Goal: Task Accomplishment & Management: Complete application form

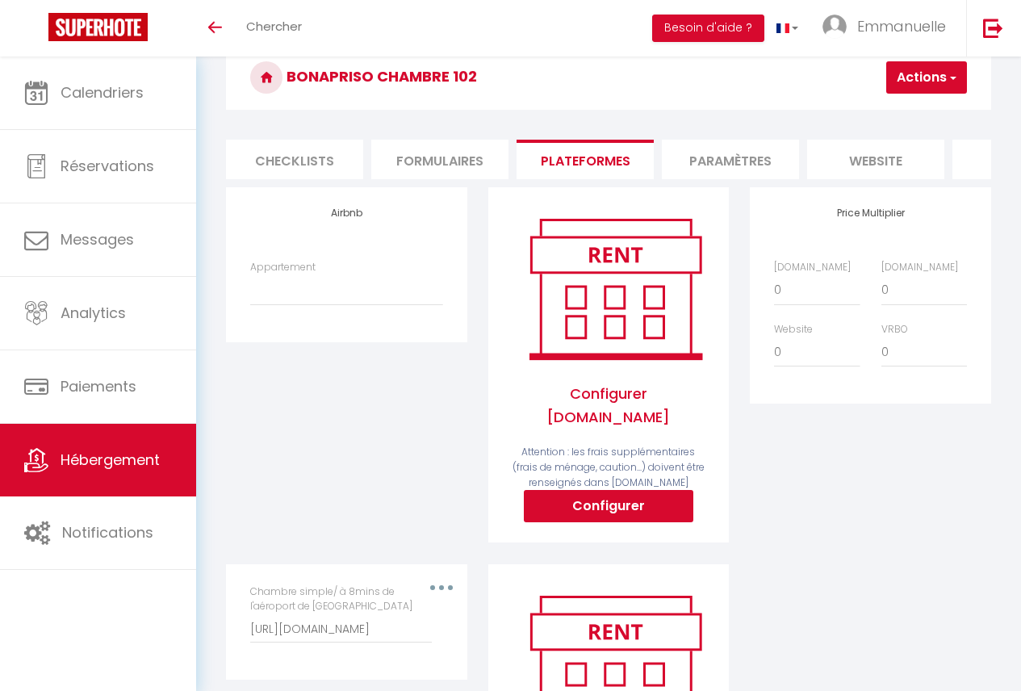
scroll to position [10, 0]
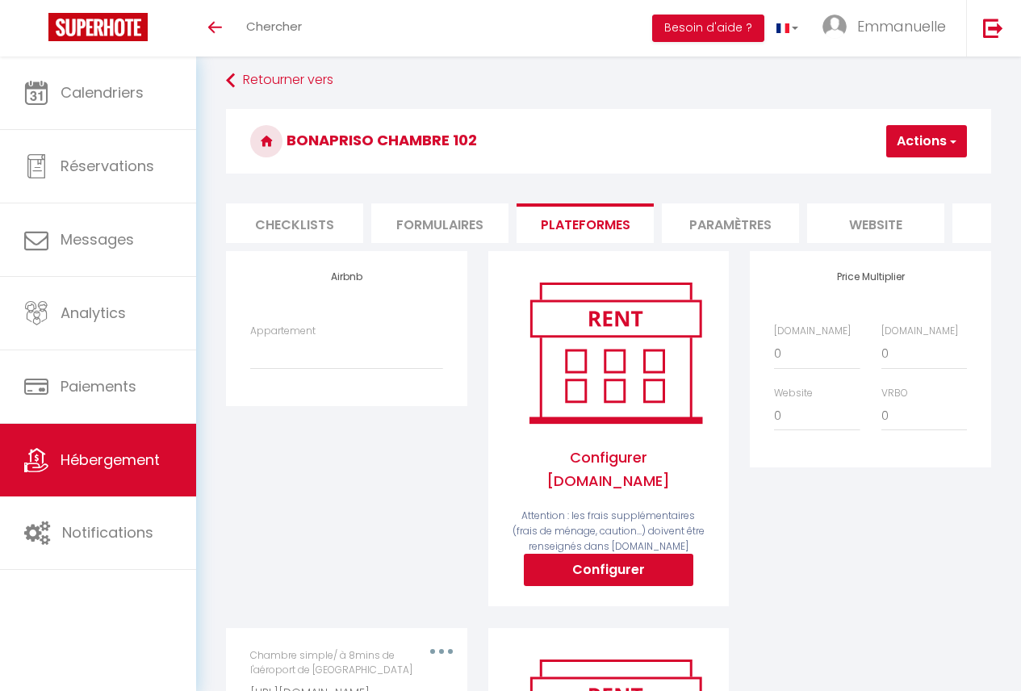
click at [140, 440] on link "Hébergement" at bounding box center [98, 460] width 196 height 73
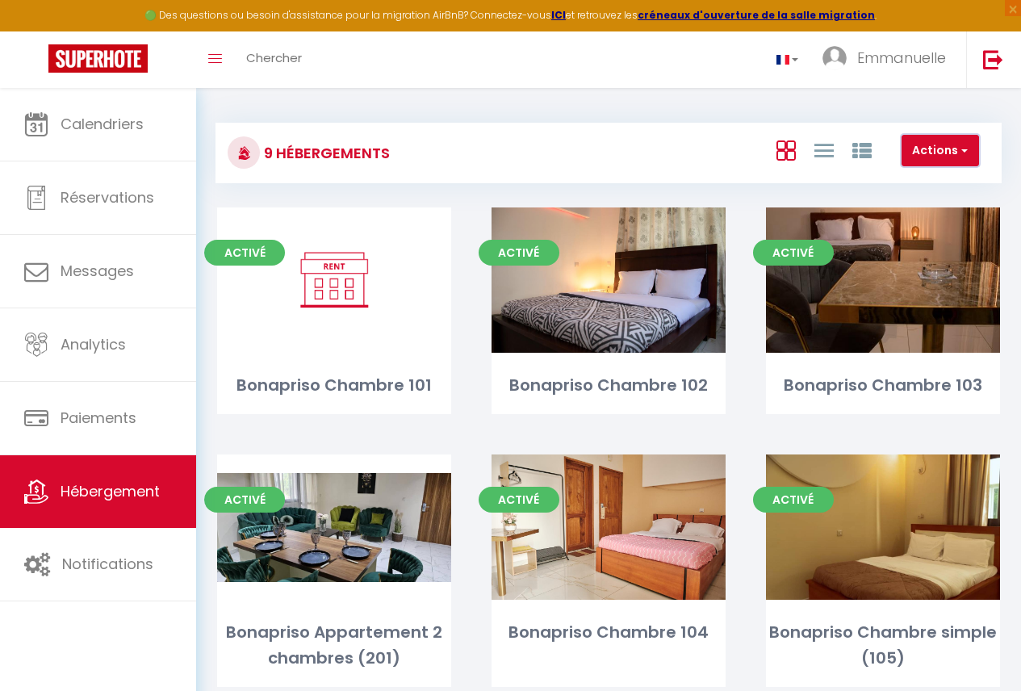
click at [924, 153] on button "Actions" at bounding box center [939, 151] width 77 height 32
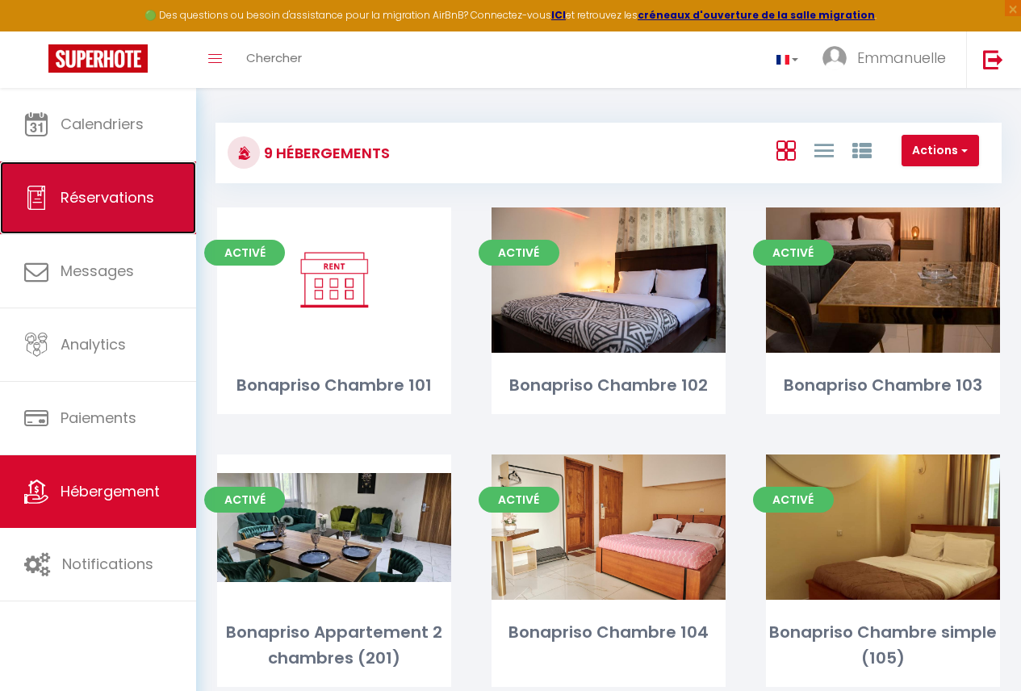
click at [114, 215] on link "Réservations" at bounding box center [98, 197] width 196 height 73
select select "not_cancelled"
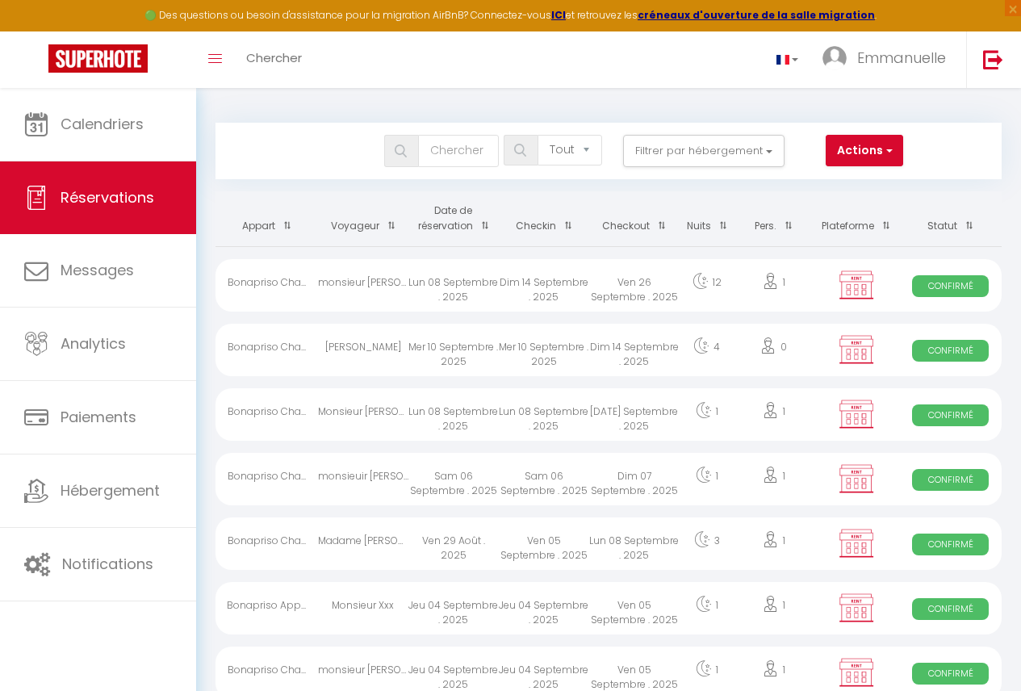
click at [734, 352] on div "0" at bounding box center [773, 350] width 78 height 52
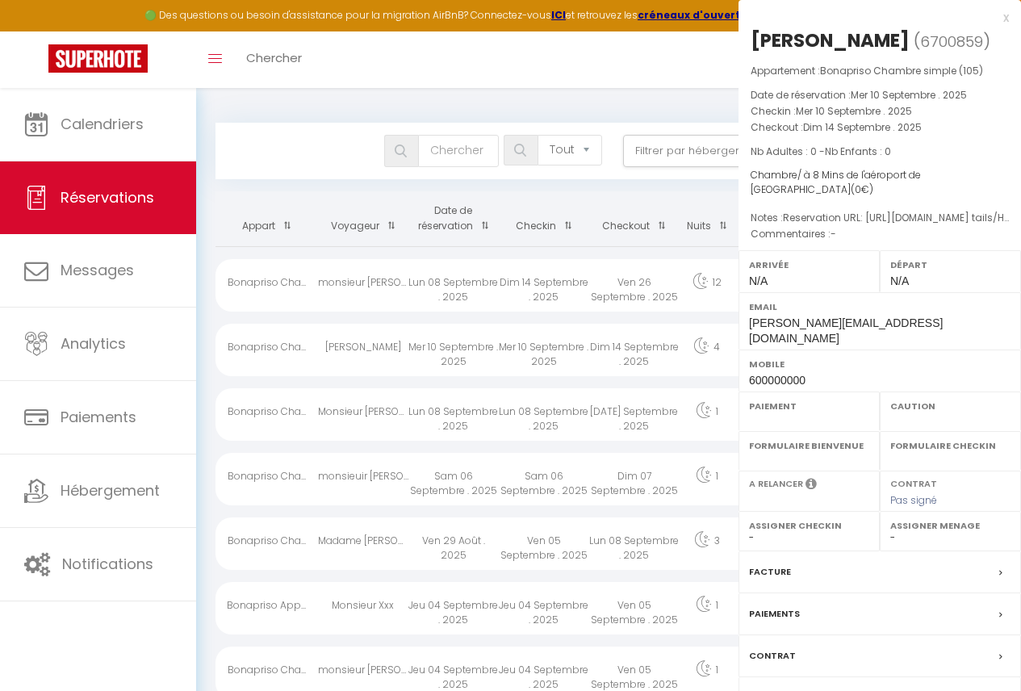
select select "OK"
select select "KO"
select select "0"
select select "1"
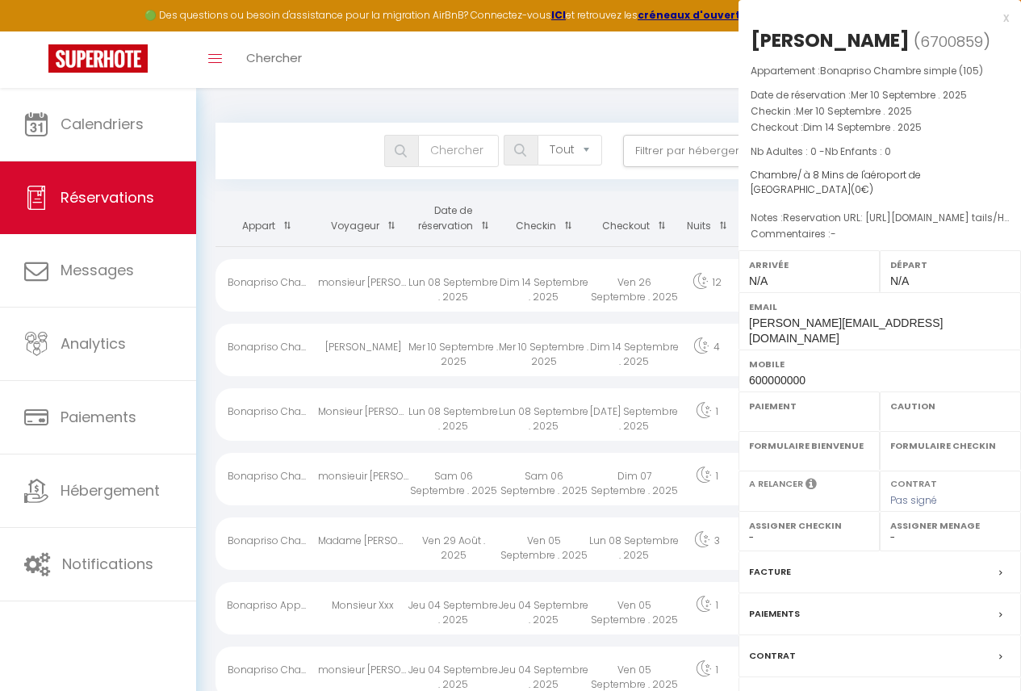
select select
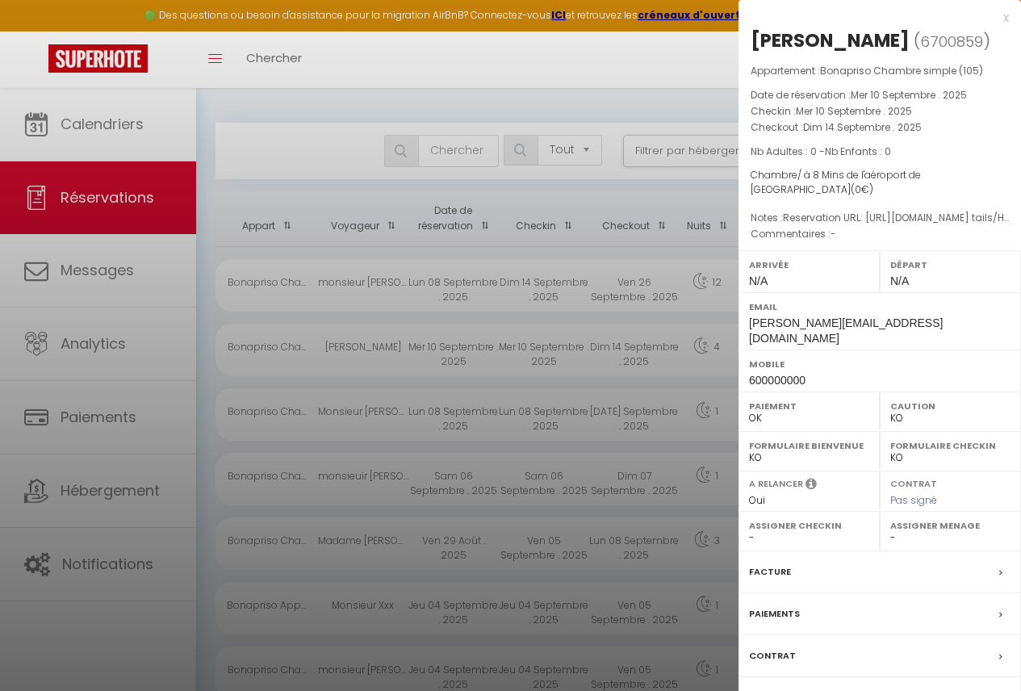
click at [788, 615] on label "Paiements" at bounding box center [774, 613] width 51 height 17
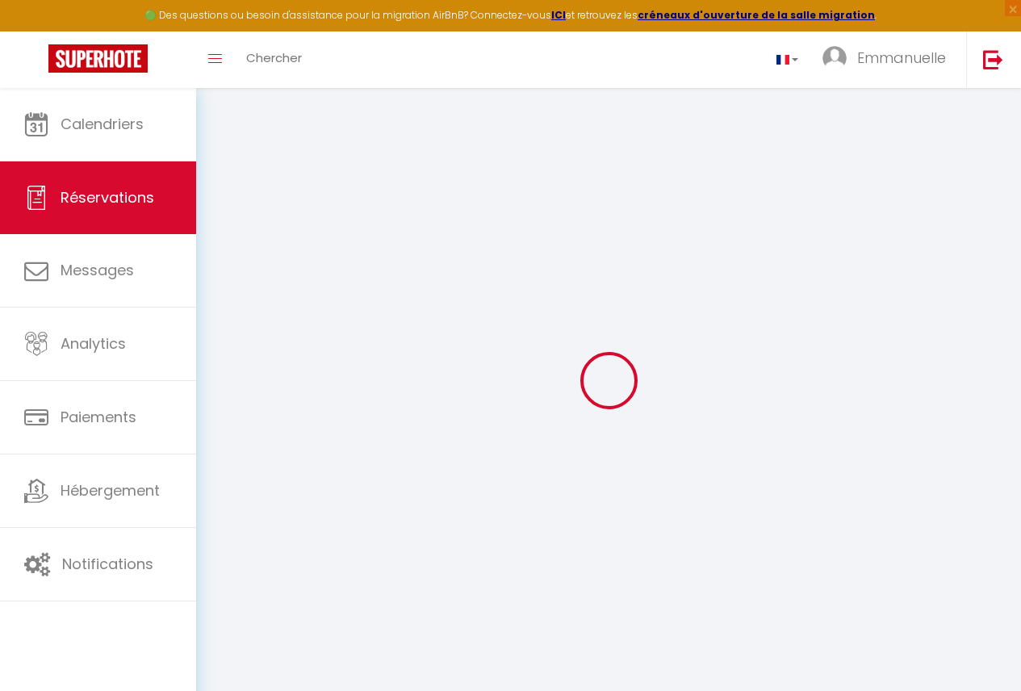
select select
checkbox input "false"
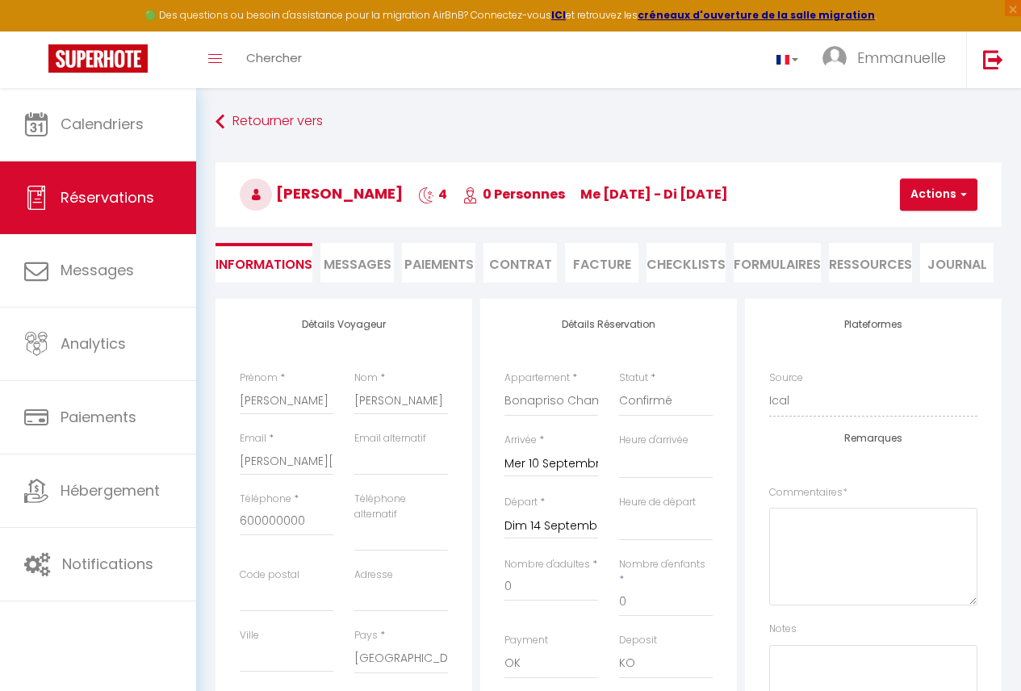
select select
checkbox input "false"
type textarea "Reservation URL: [URL][DOMAIN_NAME] tails/HMMHDRSB4E. Phone Number (Last 4 Digi…"
select select
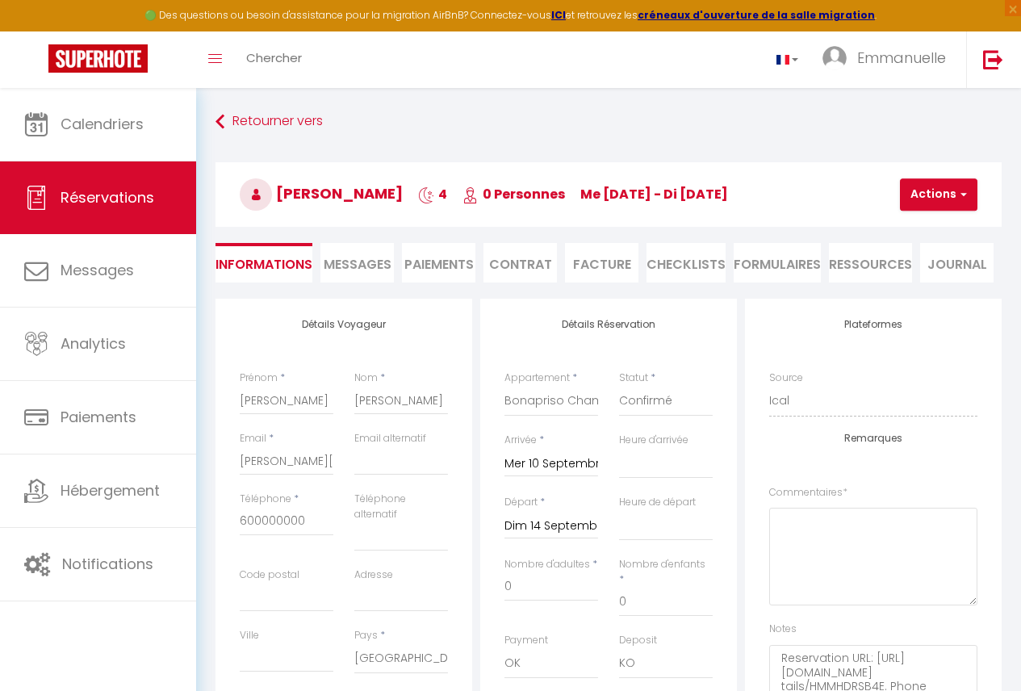
select select
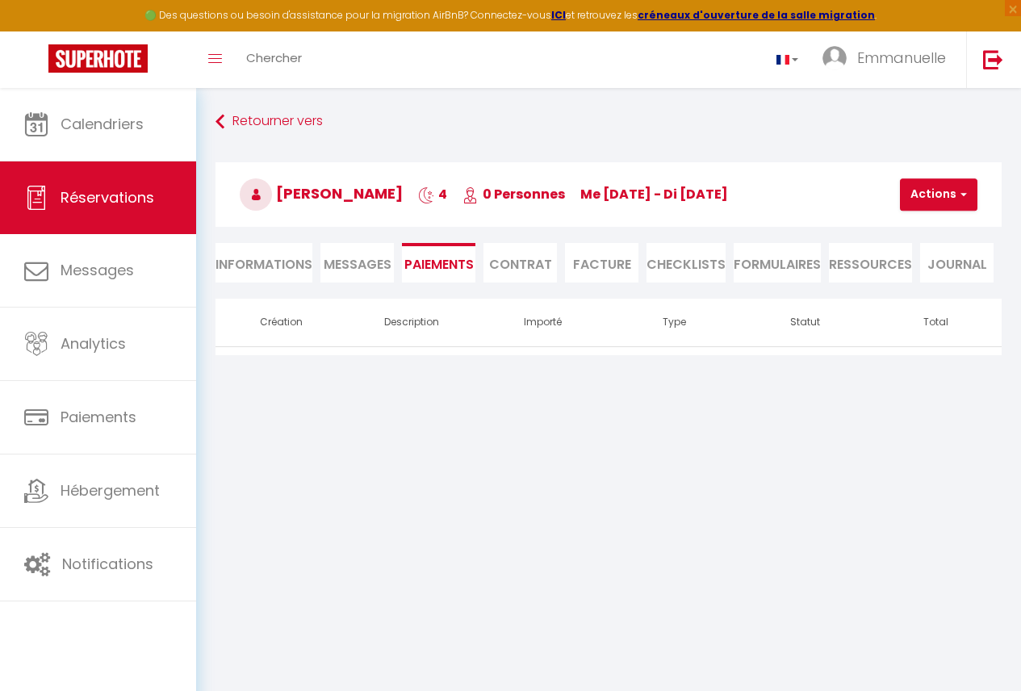
type textarea "Reservation URL: [URL][DOMAIN_NAME] tails/HMMHDRSB4E. Phone Number (Last 4 Digi…"
select select
click at [282, 267] on li "Informations" at bounding box center [263, 263] width 97 height 40
select select
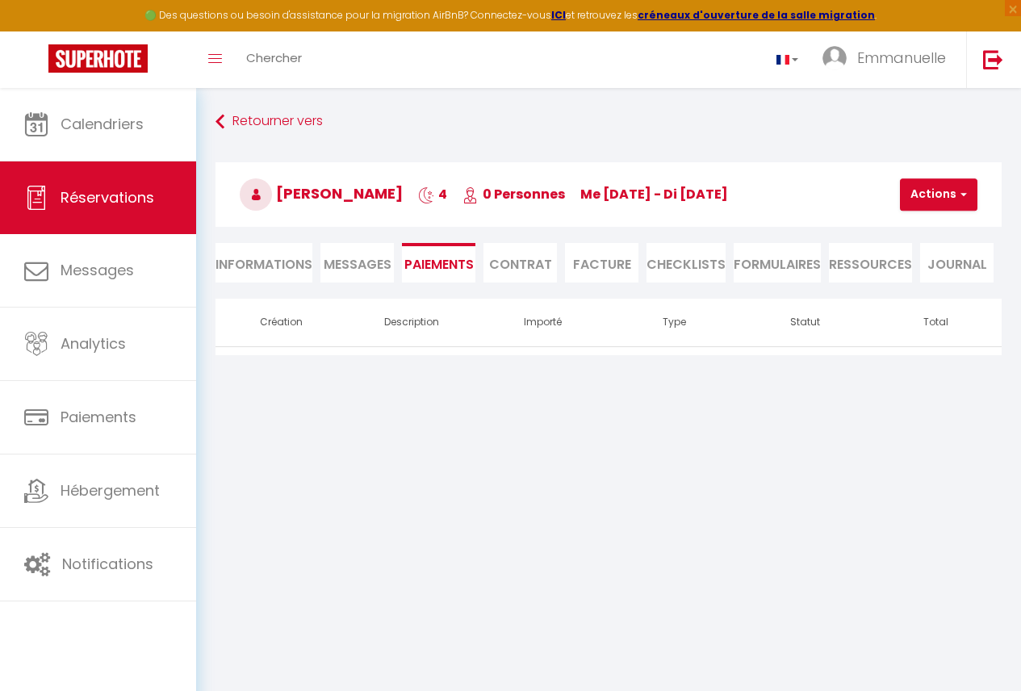
select select
type textarea "Reservation URL: [URL][DOMAIN_NAME] tails/HMMHDRSB4E. Phone Number (Last 4 Digi…"
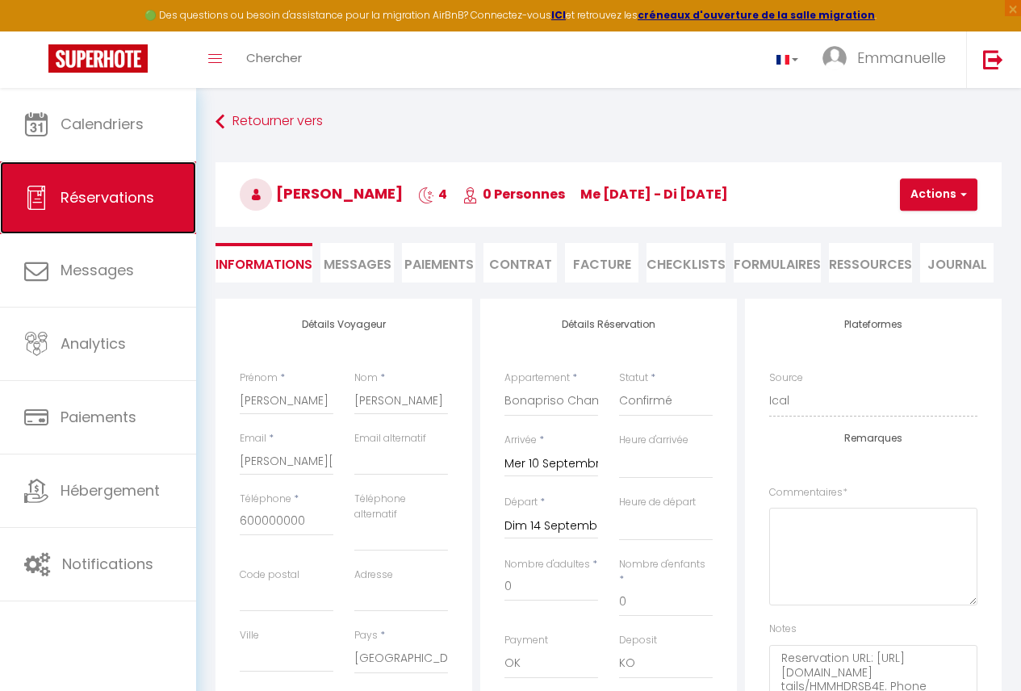
click at [100, 216] on link "Réservations" at bounding box center [98, 197] width 196 height 73
select select "not_cancelled"
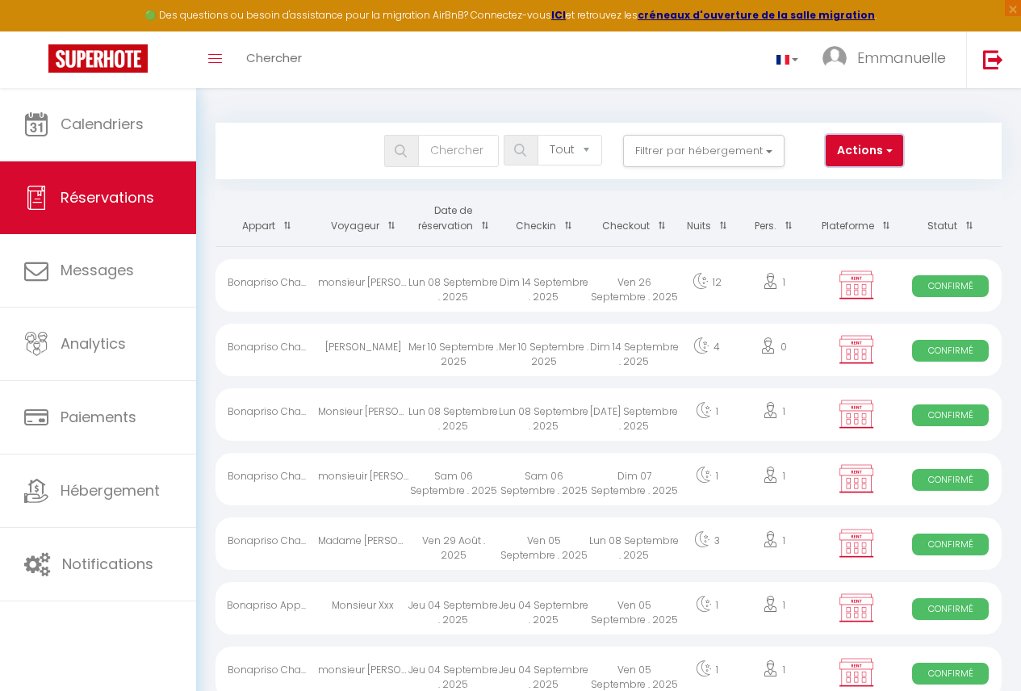
click at [876, 153] on button "Actions" at bounding box center [864, 151] width 77 height 32
click at [823, 184] on link "Nouvelle Réservation" at bounding box center [815, 185] width 173 height 21
select select
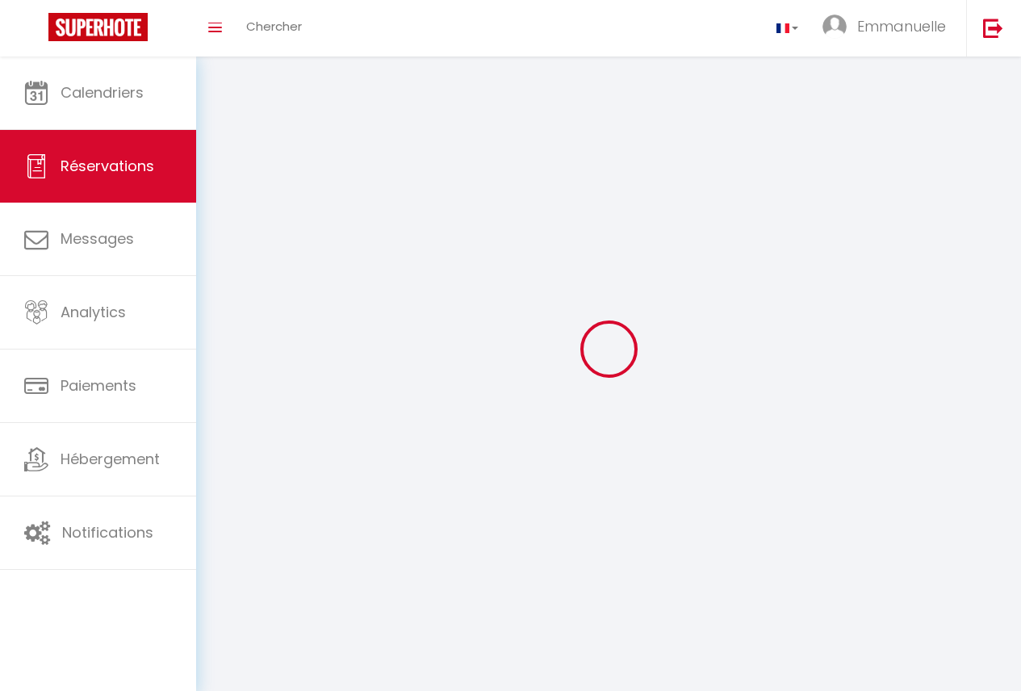
select select
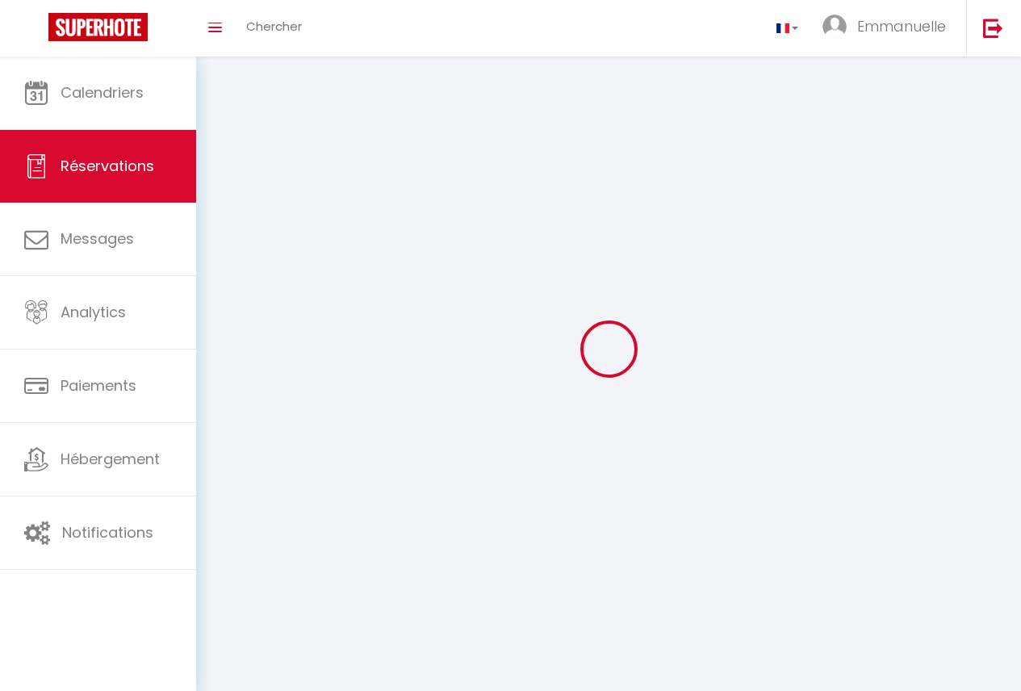
select select
checkbox input "false"
select select
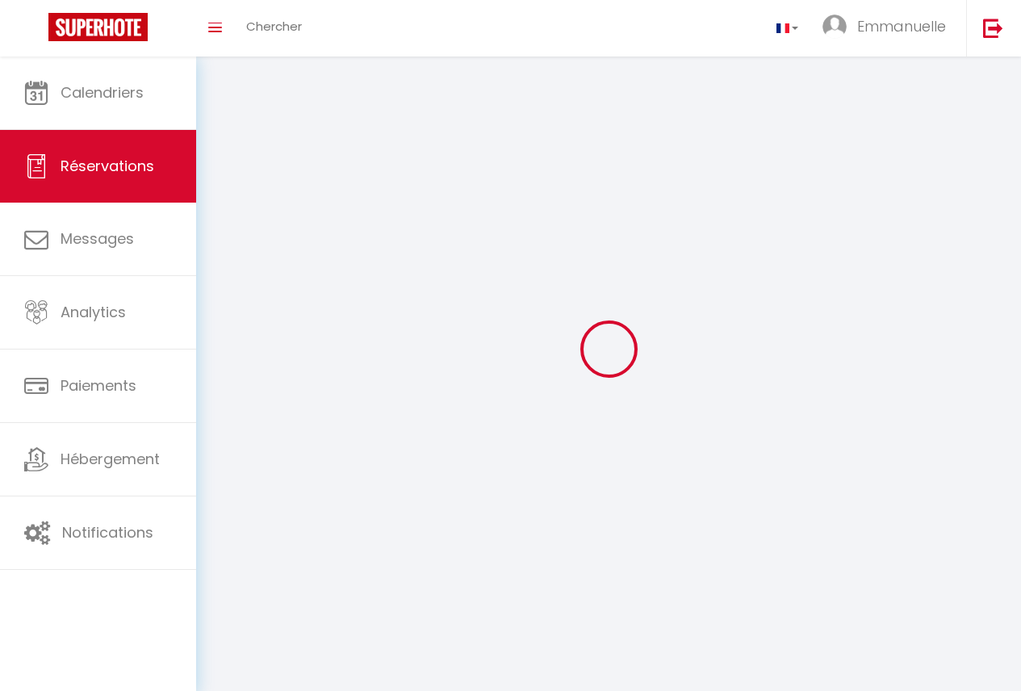
select select
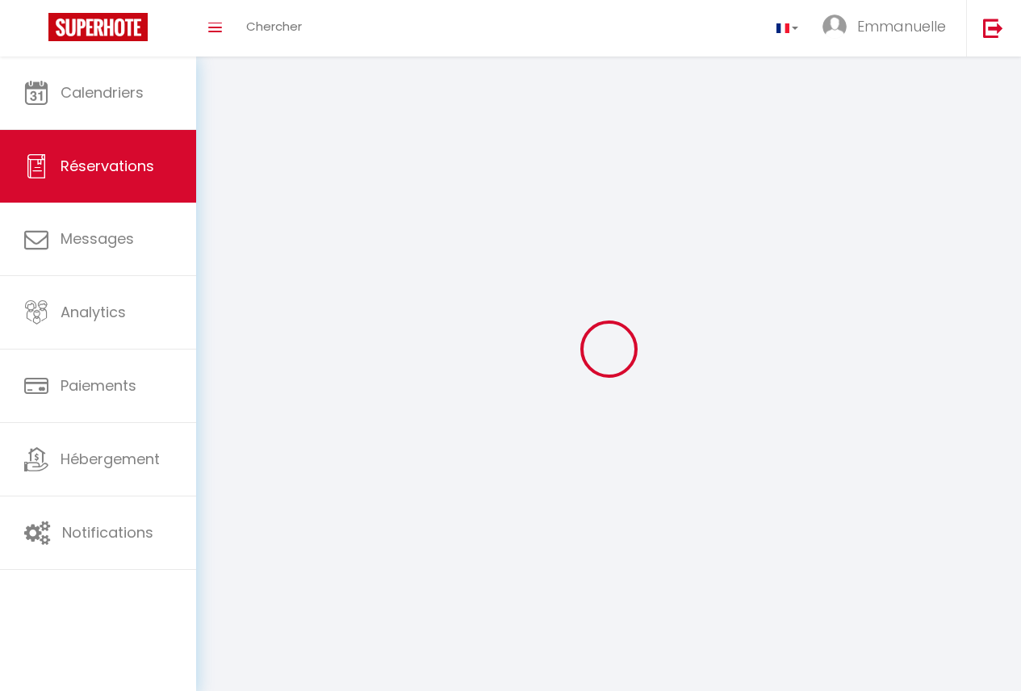
checkbox input "false"
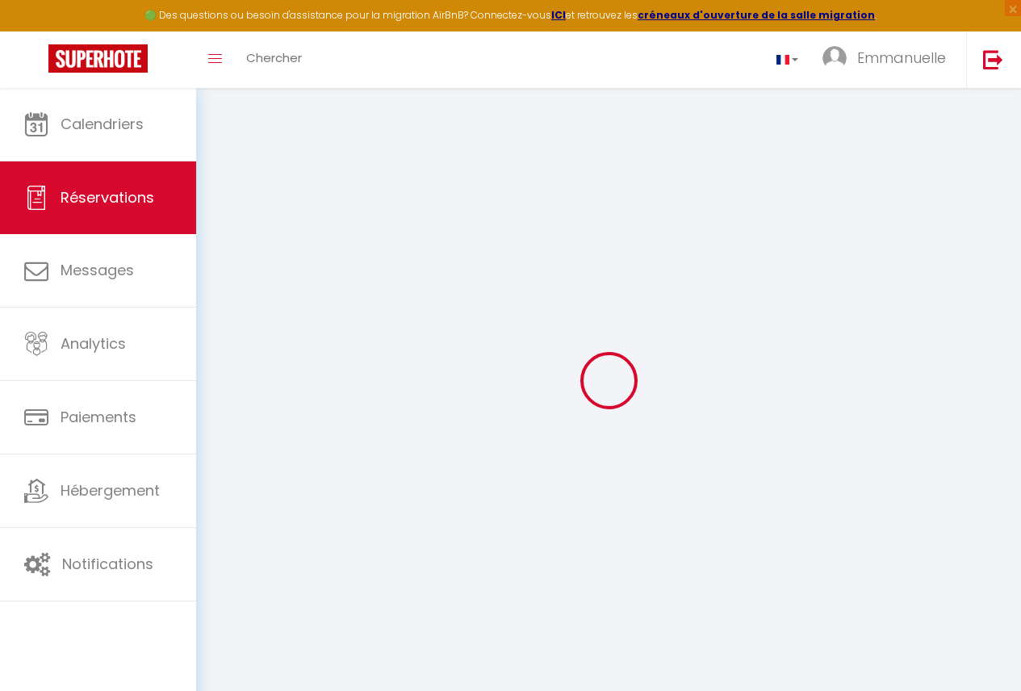
select select
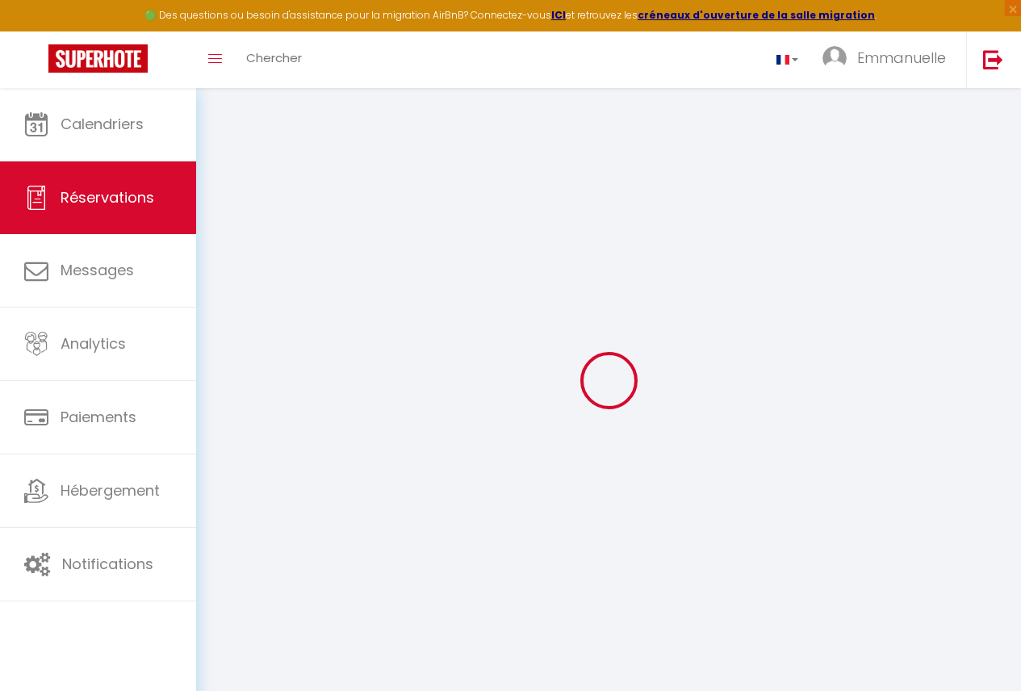
select select
checkbox input "false"
select select
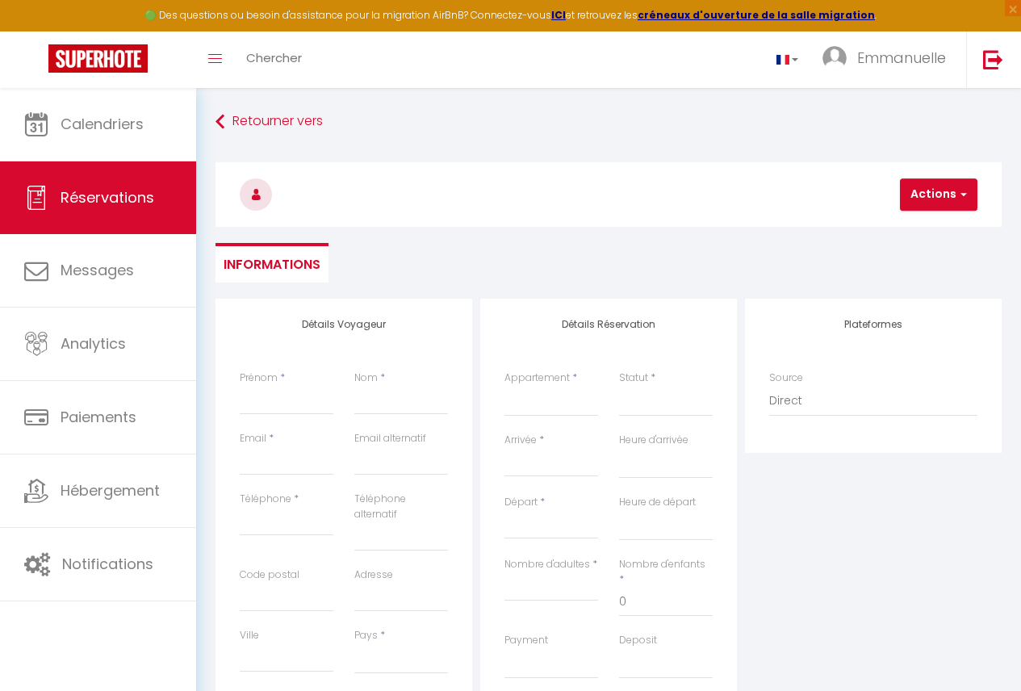
select select
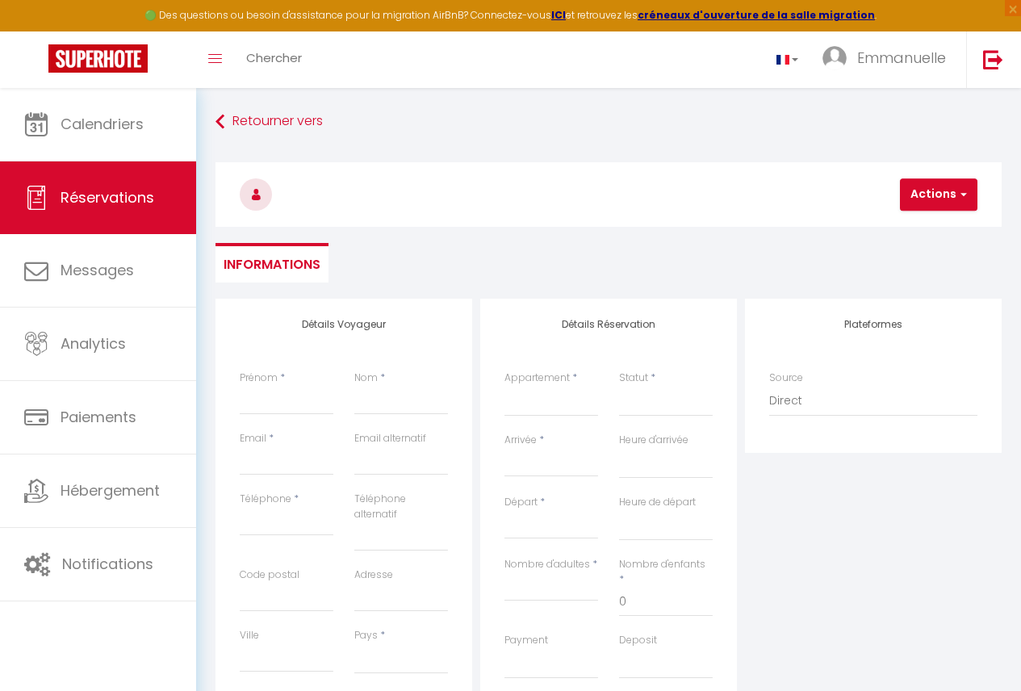
select select
checkbox input "false"
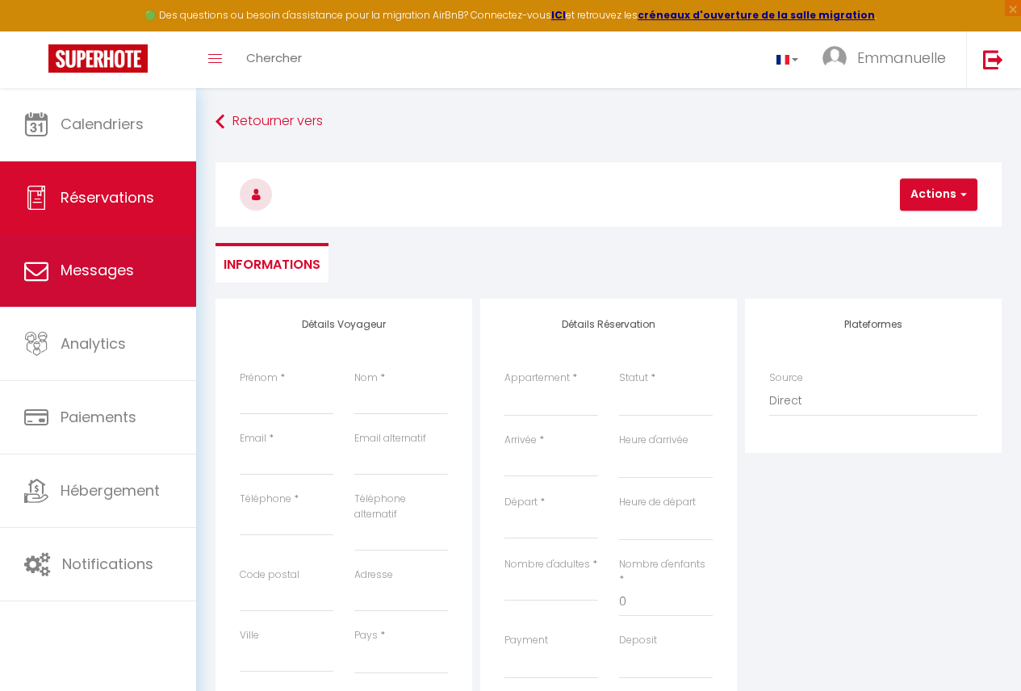
select select
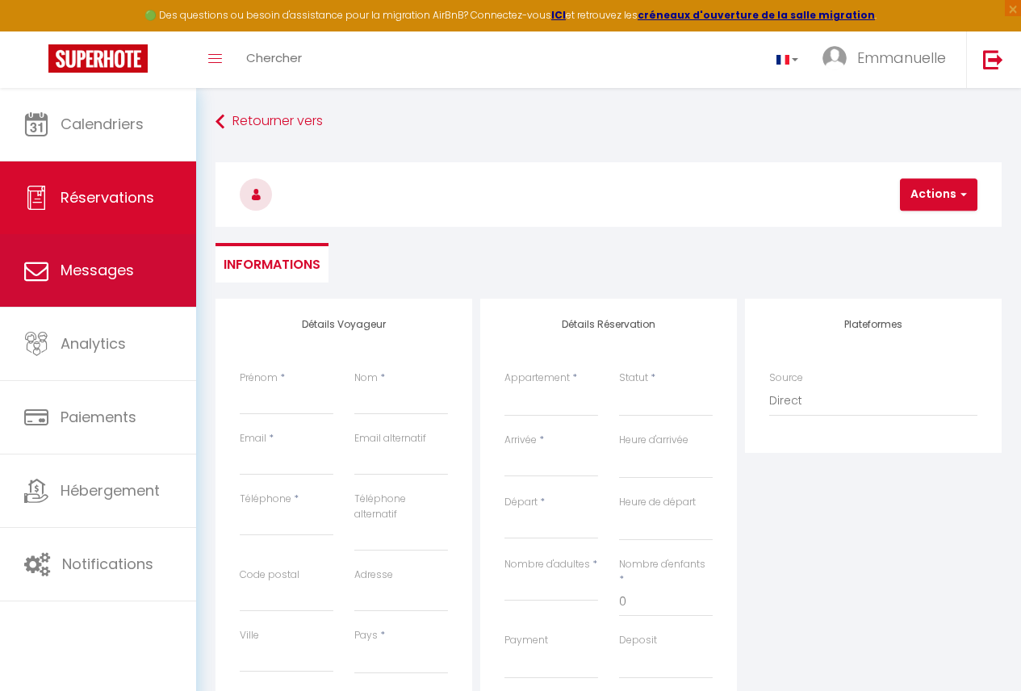
checkbox input "false"
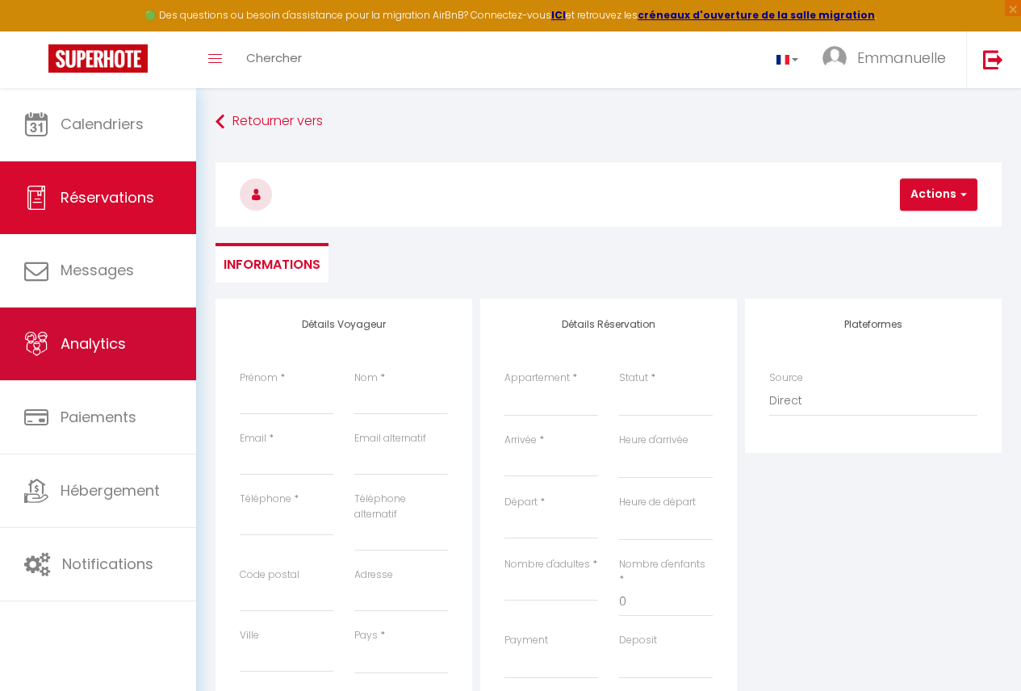
select select
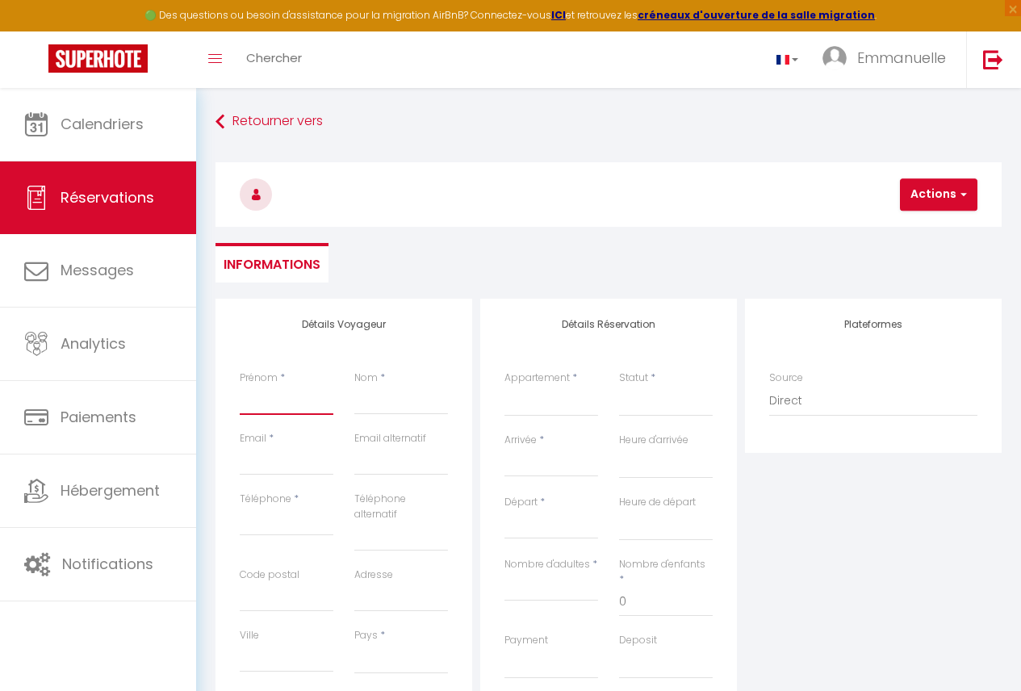
click at [281, 398] on input "Prénom" at bounding box center [287, 400] width 94 height 29
type input "m"
select select
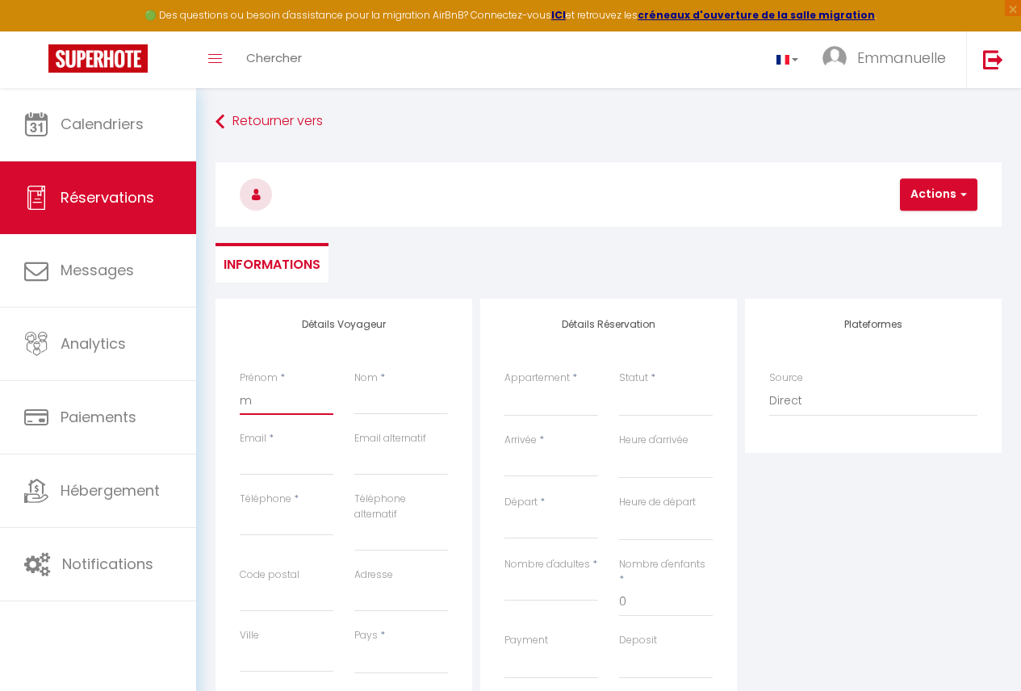
select select
checkbox input "false"
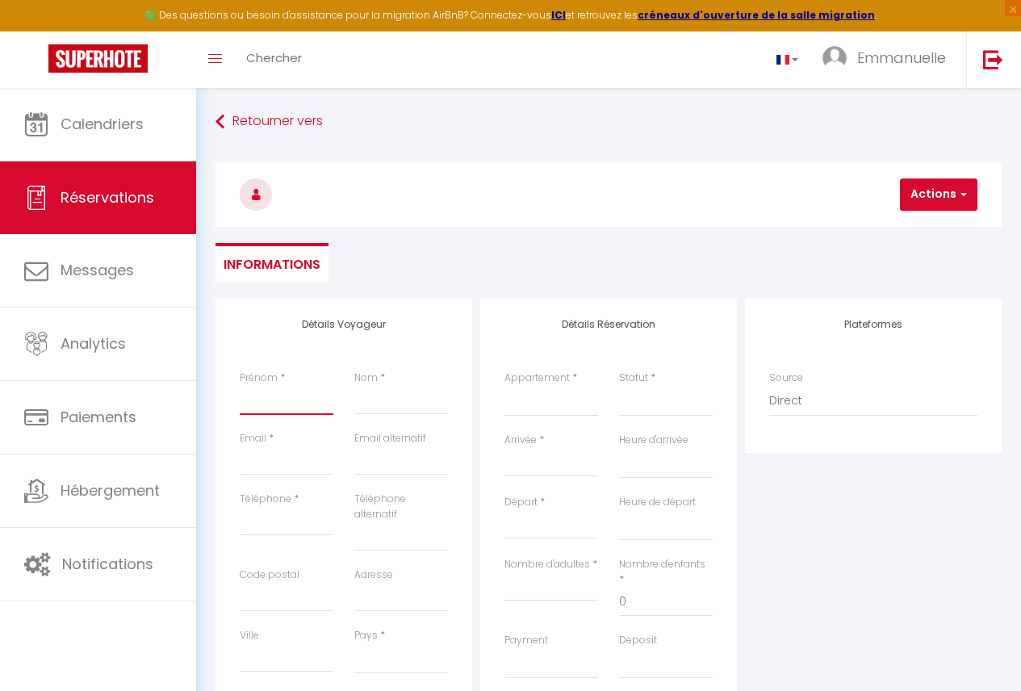
select select
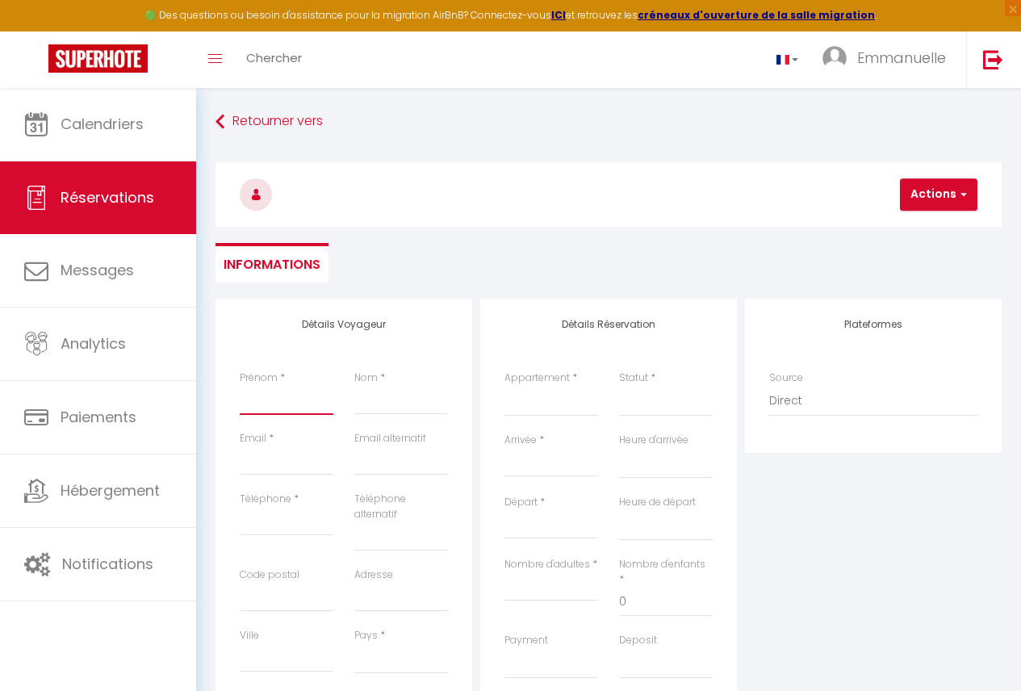
select select
checkbox input "false"
type input "M"
select select
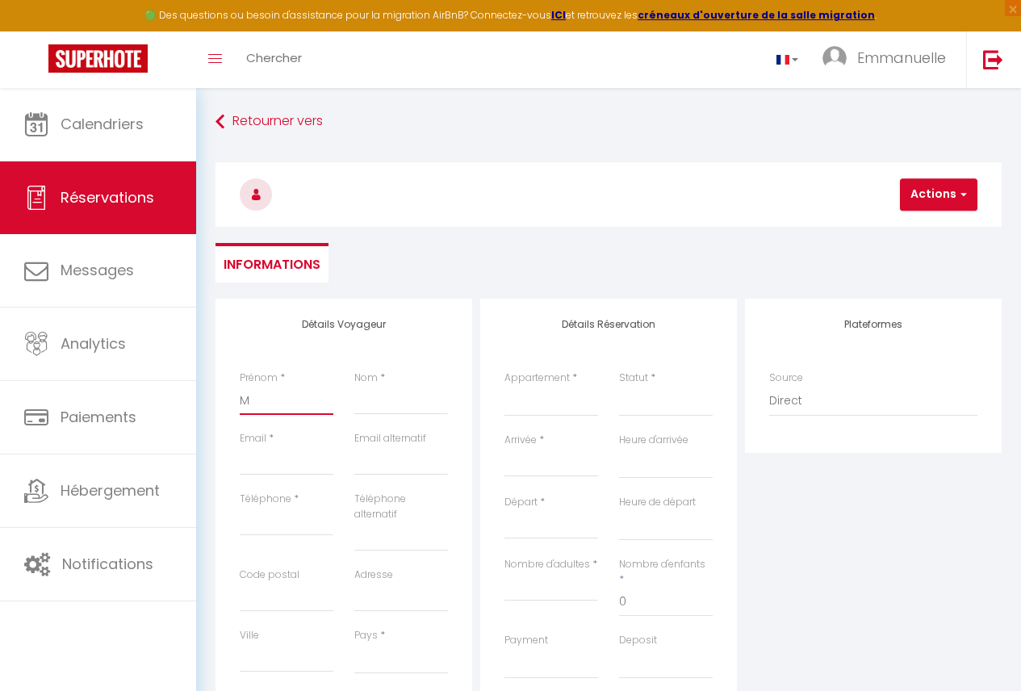
select select
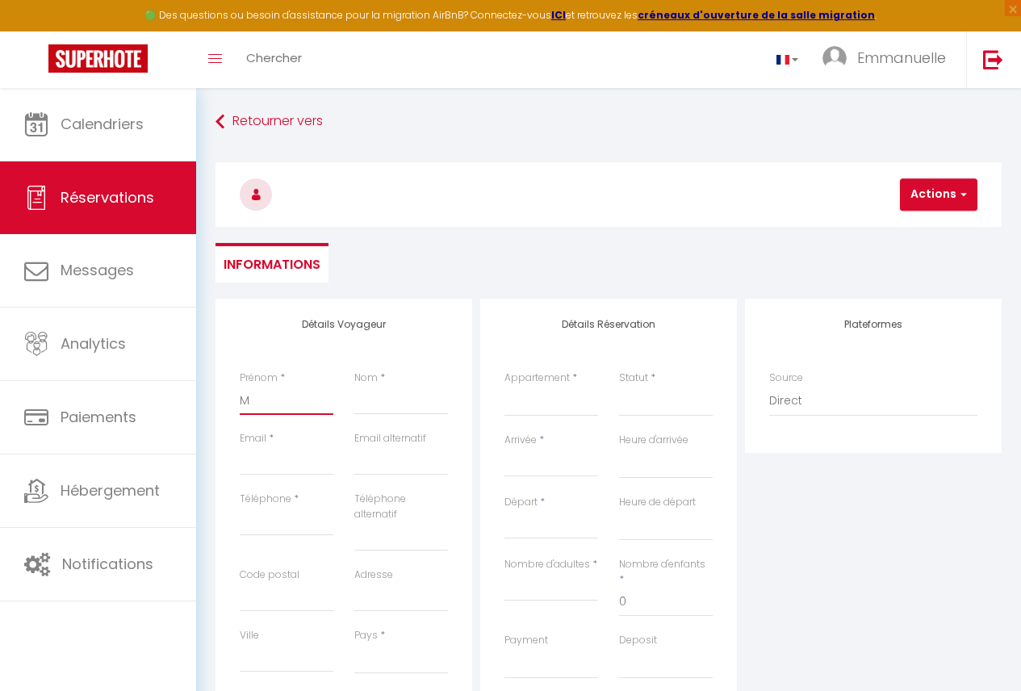
select select
checkbox input "false"
type input "Ma"
select select
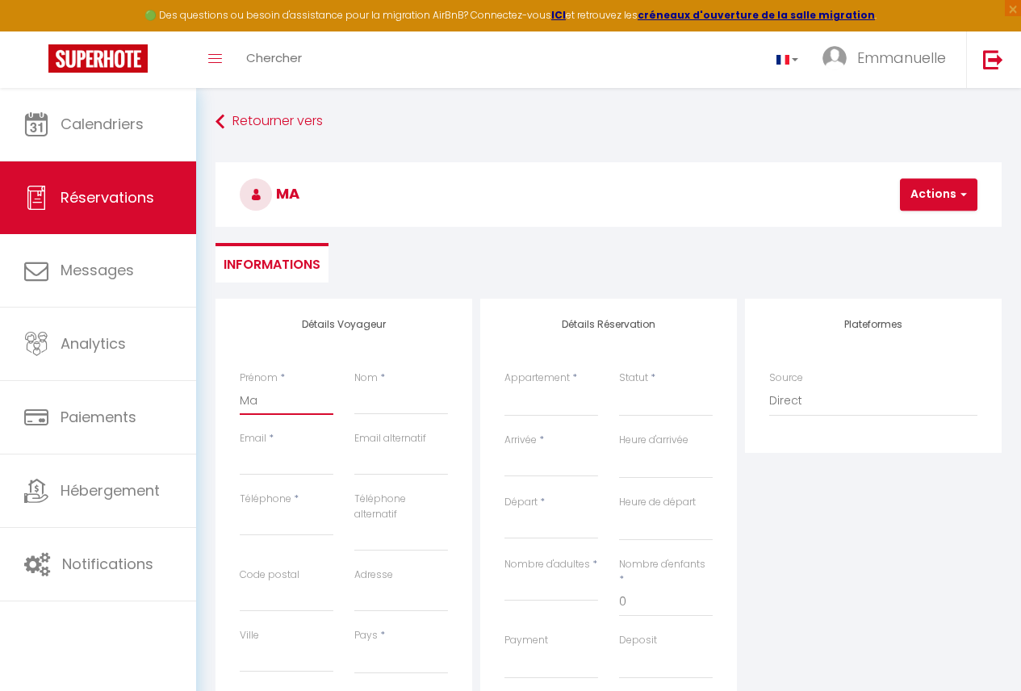
select select
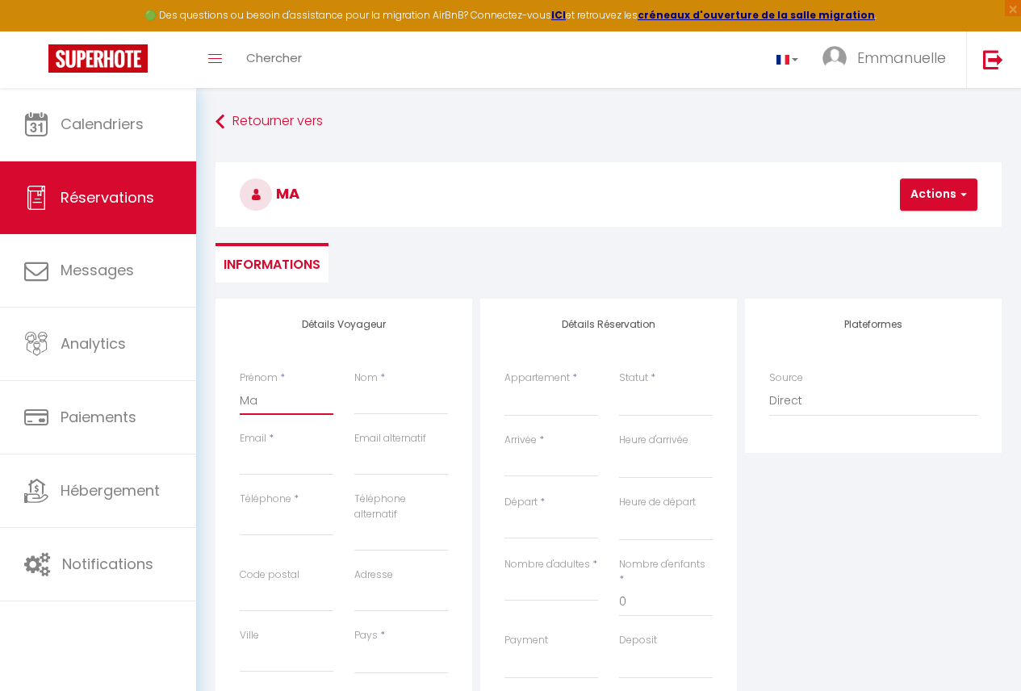
checkbox input "false"
type input "Mad"
select select
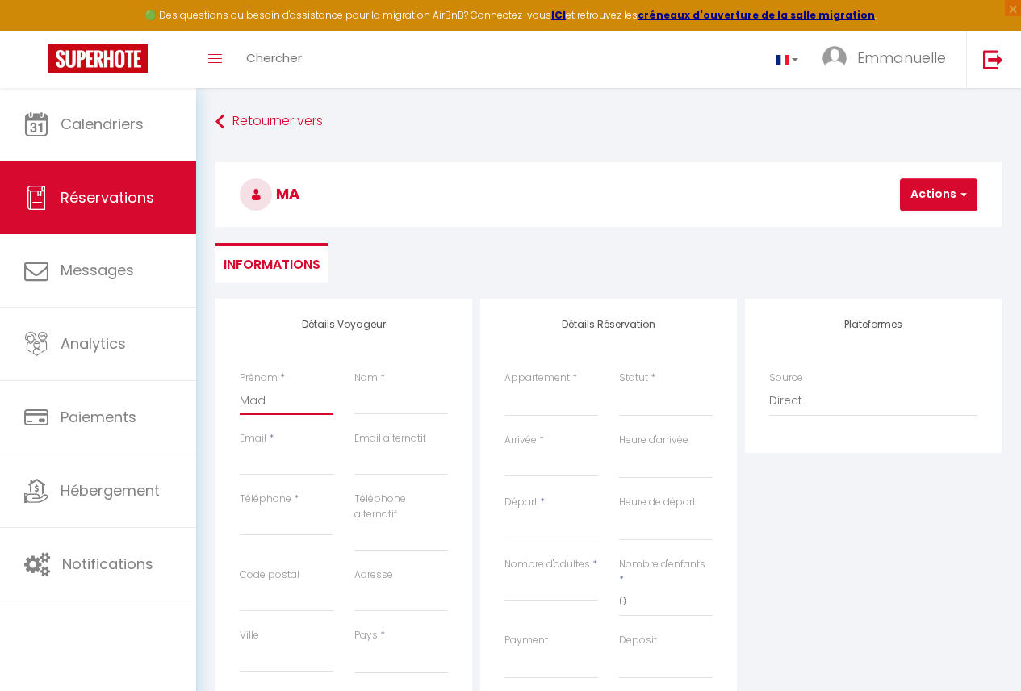
select select
checkbox input "false"
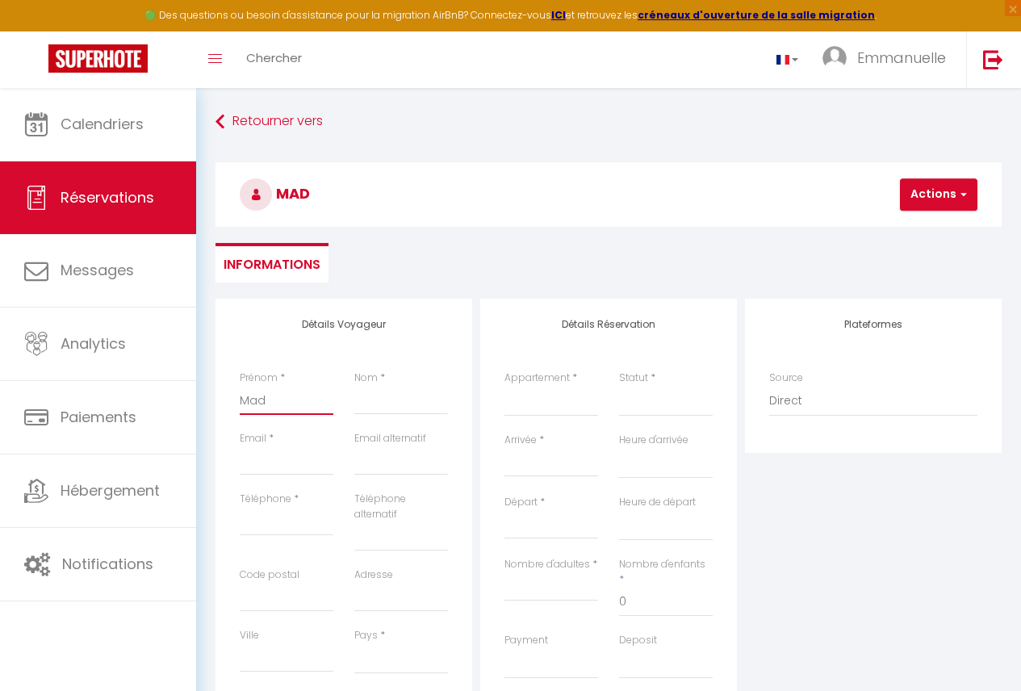
type input "Mada"
select select
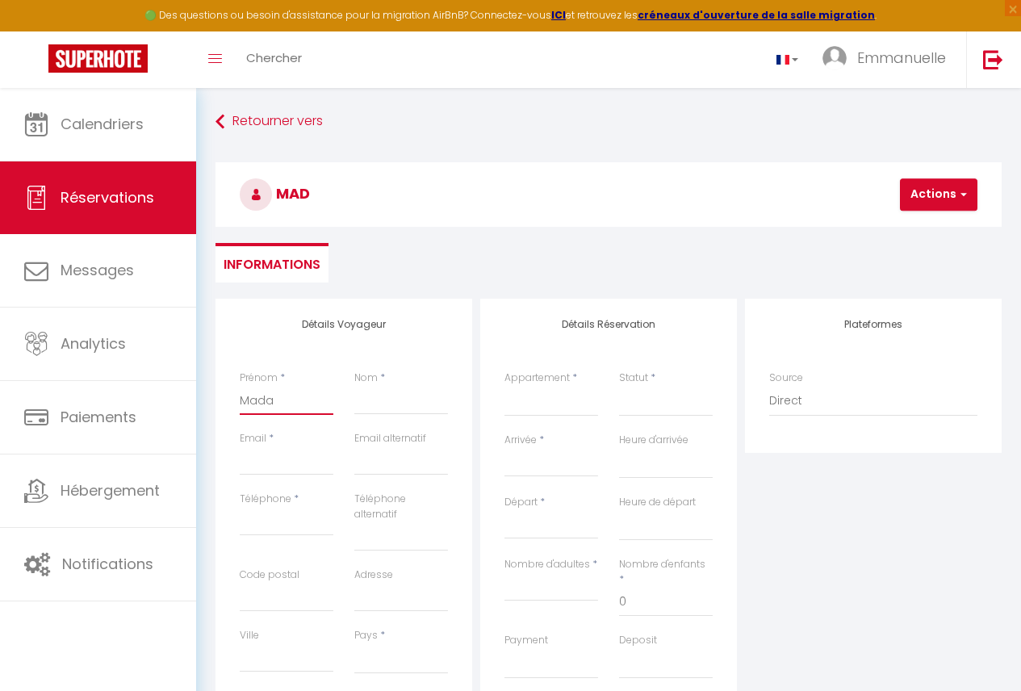
select select
checkbox input "false"
type input "Madam"
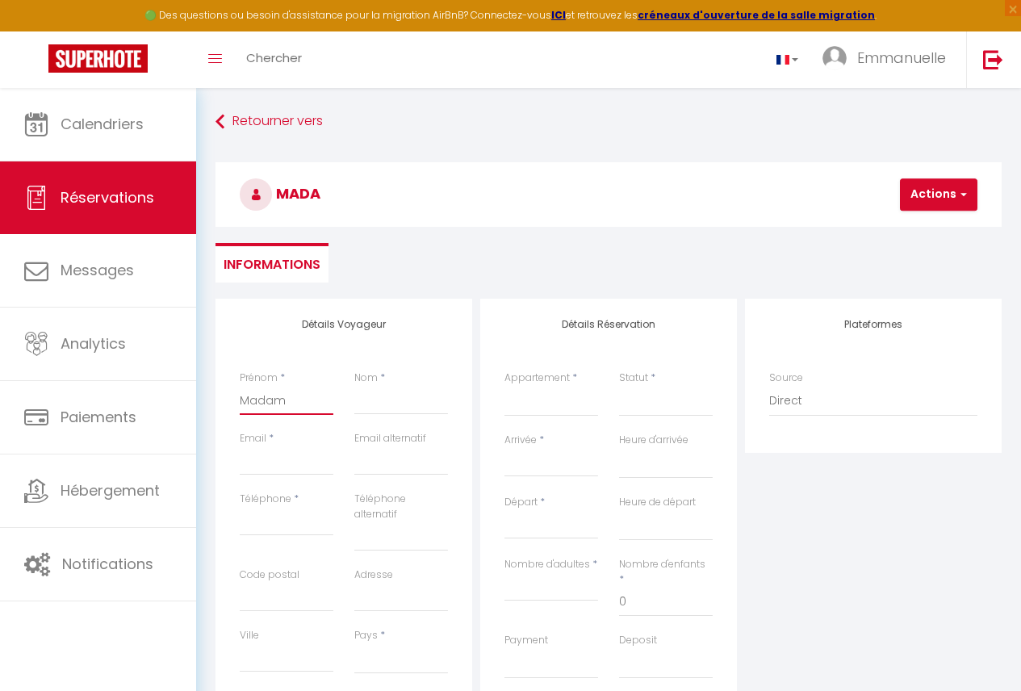
select select
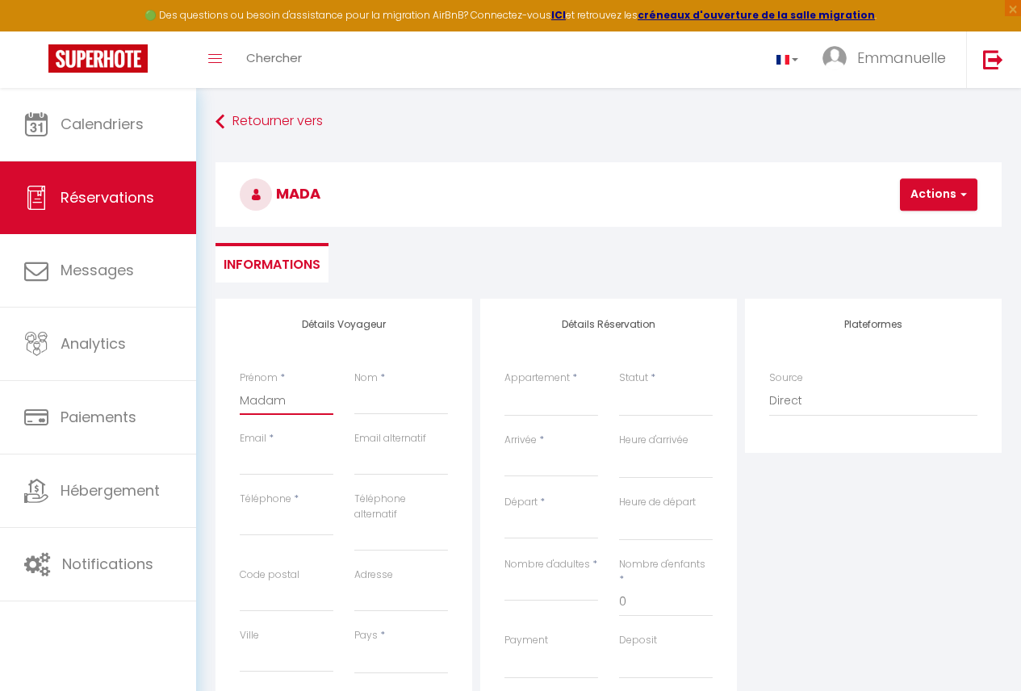
select select
checkbox input "false"
type input "Madame"
select select
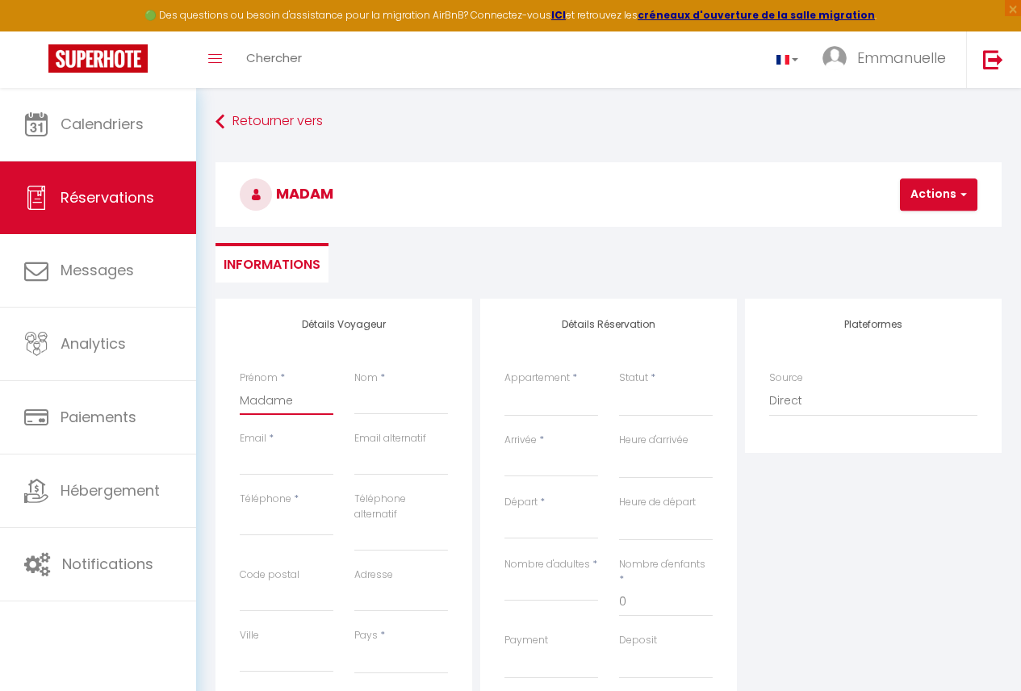
select select
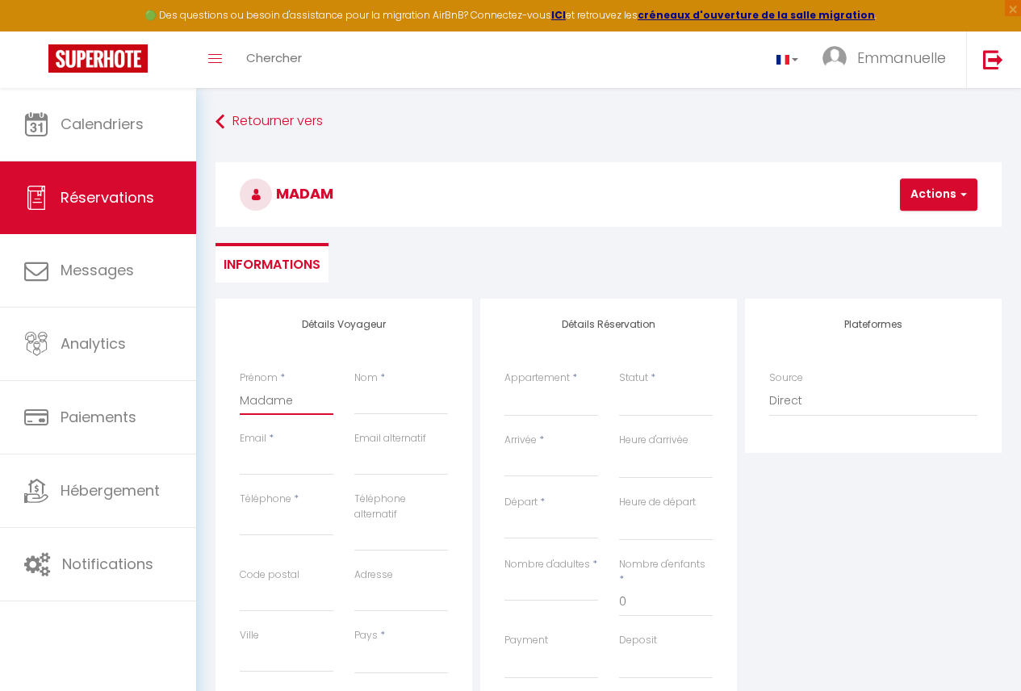
select select
checkbox input "false"
type input "Madame"
select select
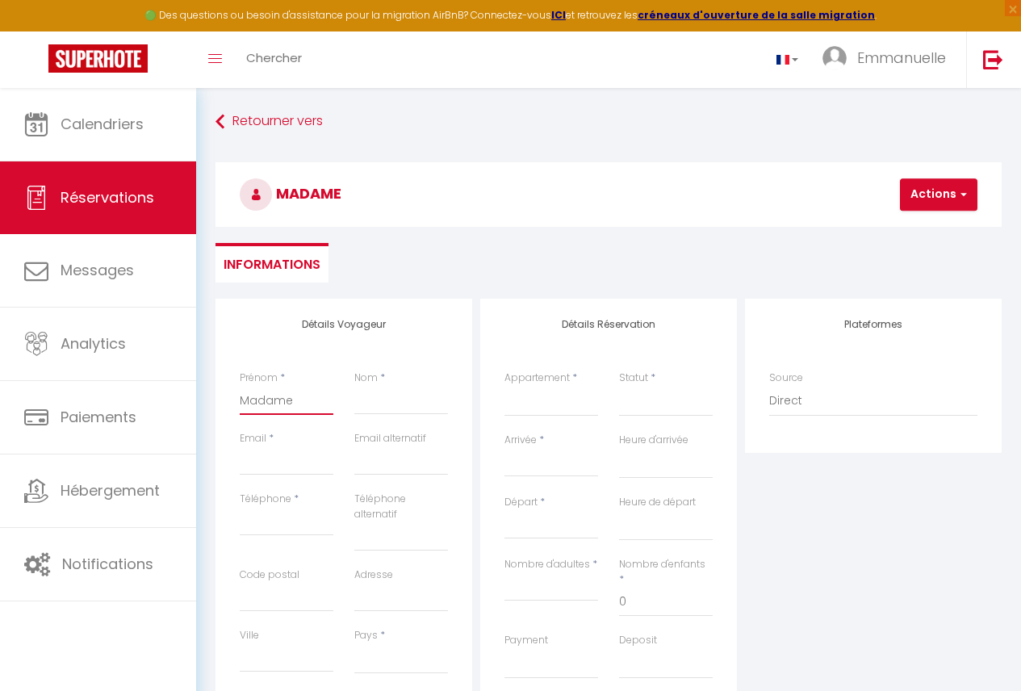
select select
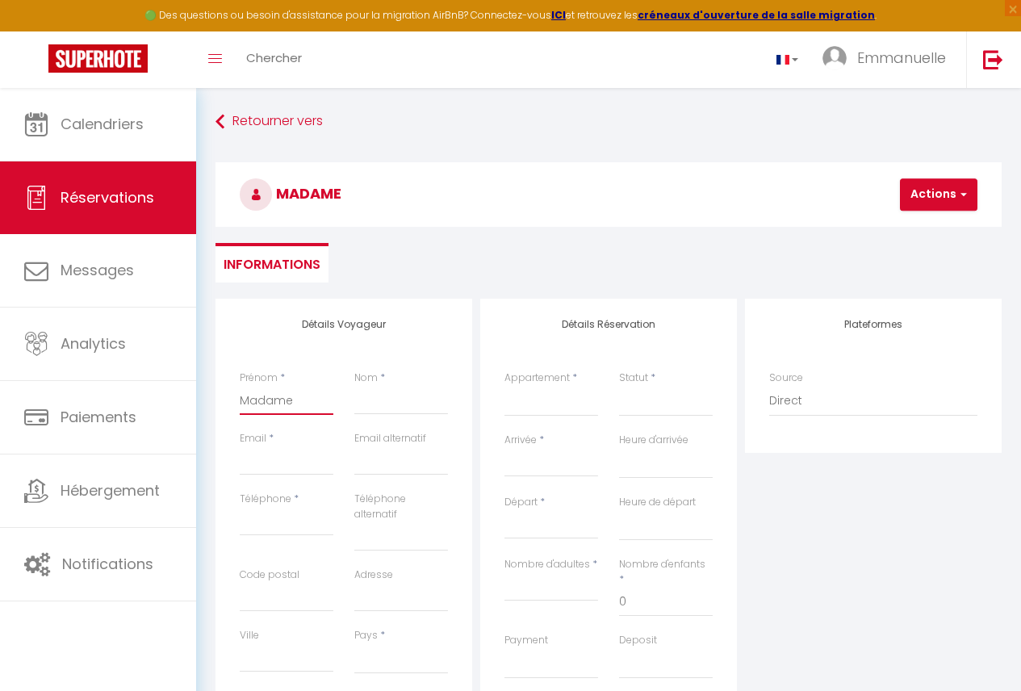
checkbox input "false"
type input "Madame M"
select select
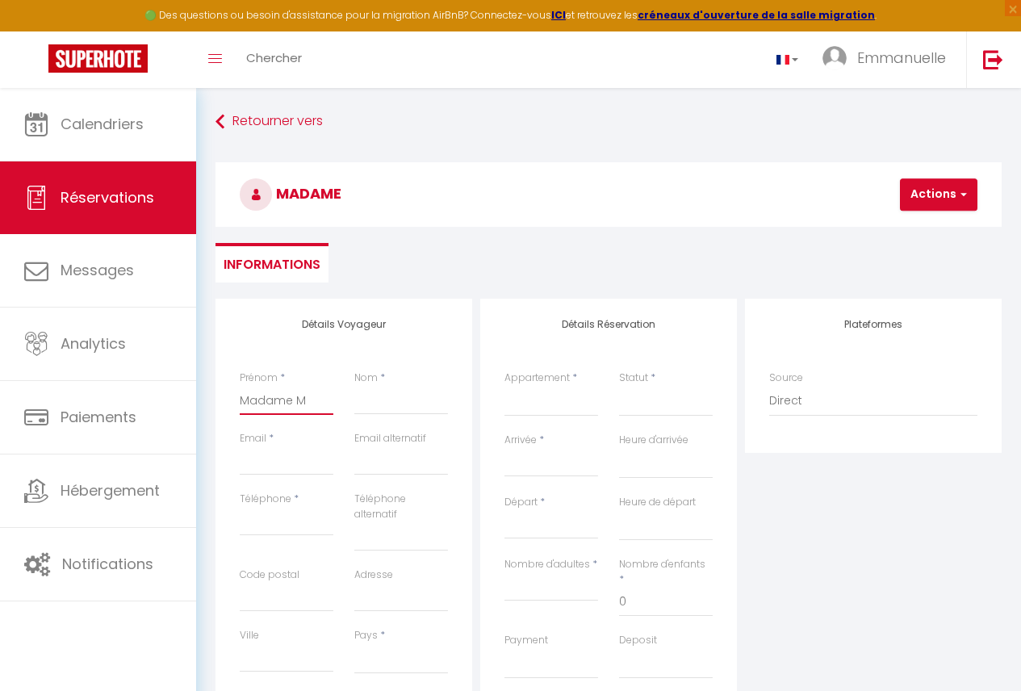
select select
checkbox input "false"
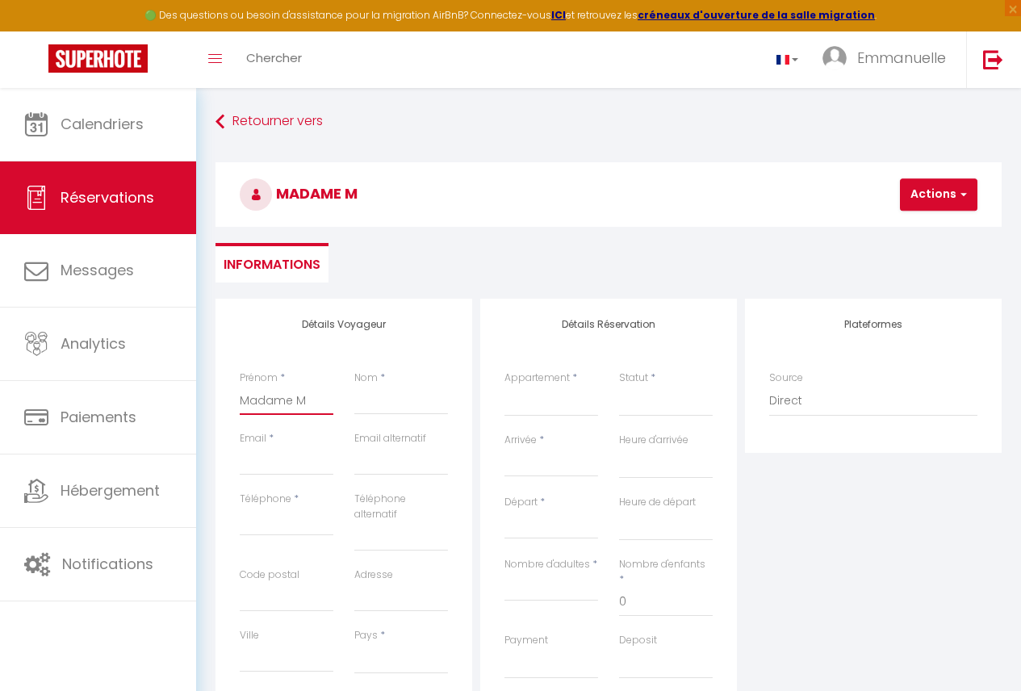
type input "Madame ME"
select select
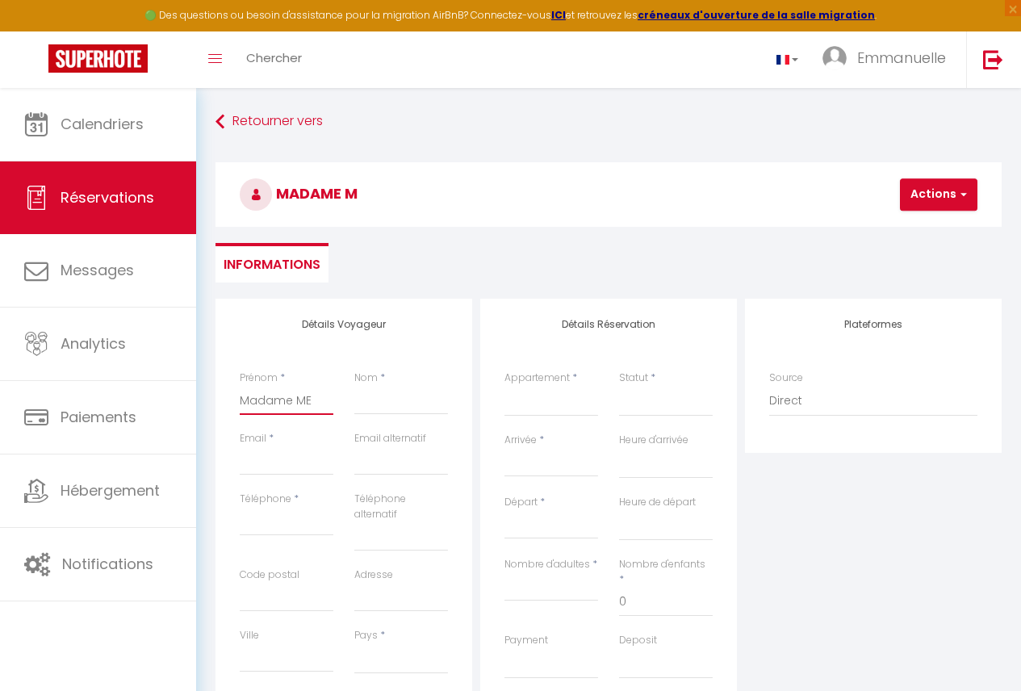
select select
checkbox input "false"
type input "Madame [PERSON_NAME]"
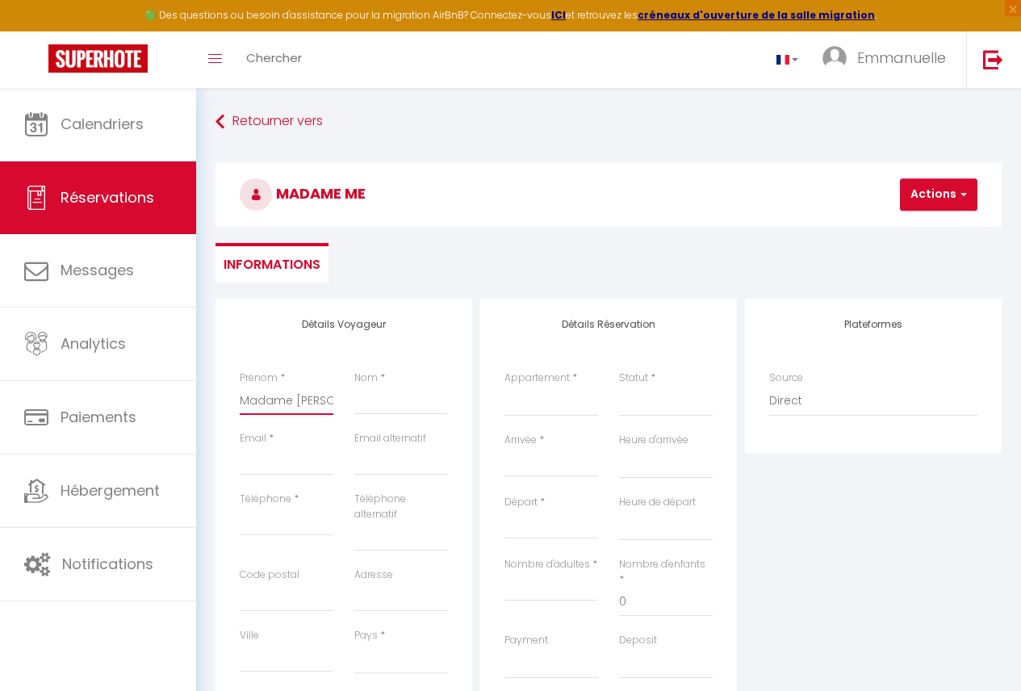
select select
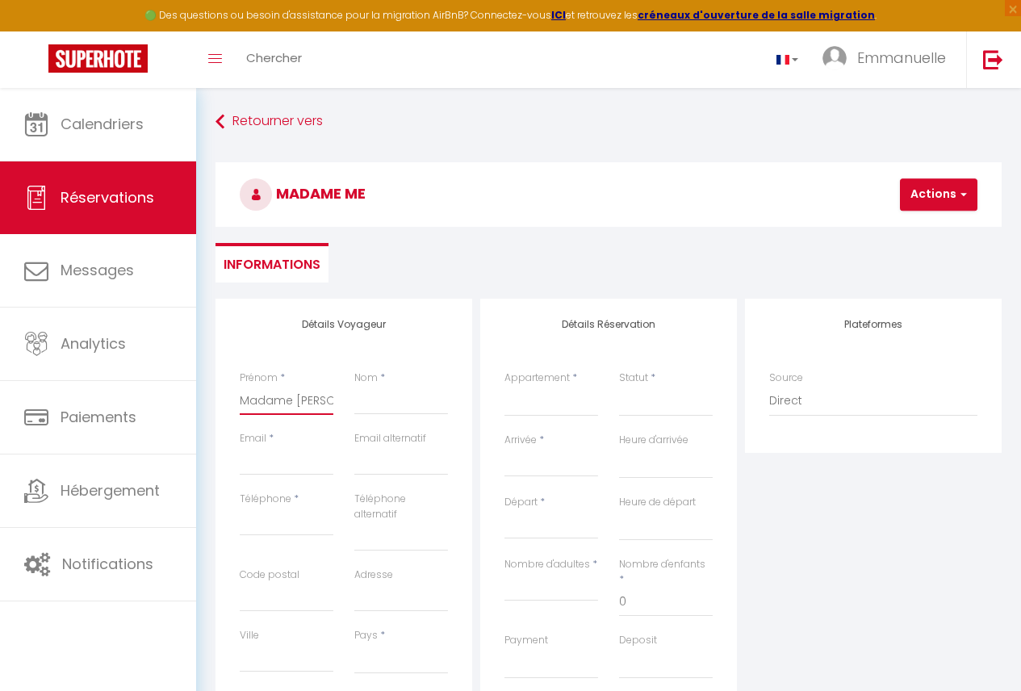
select select
checkbox input "false"
type input "Madame [PERSON_NAME]"
select select
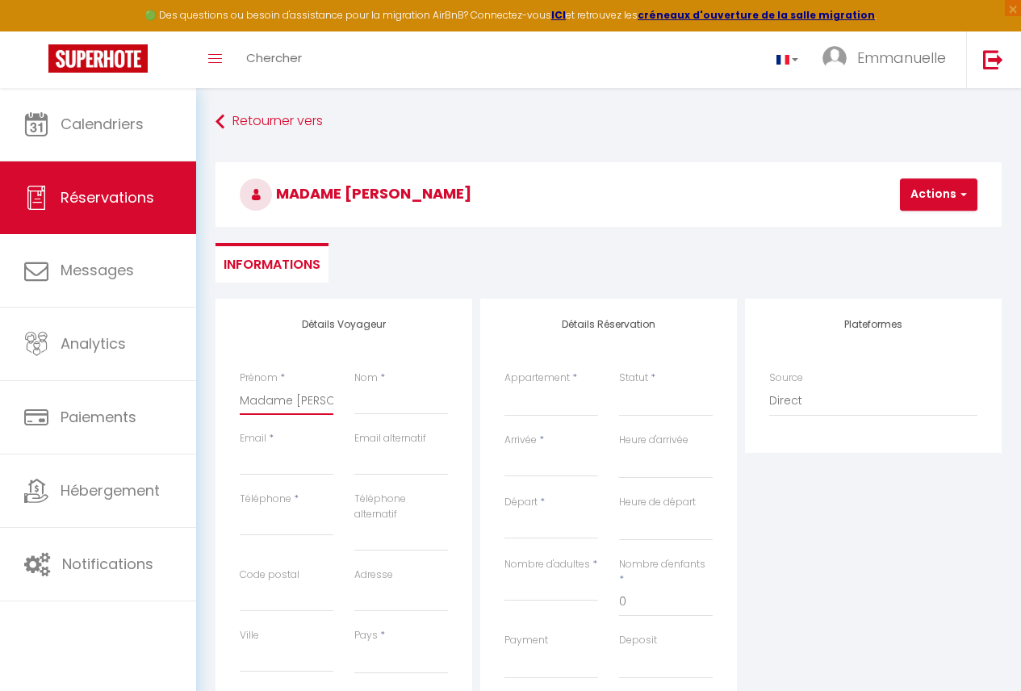
select select
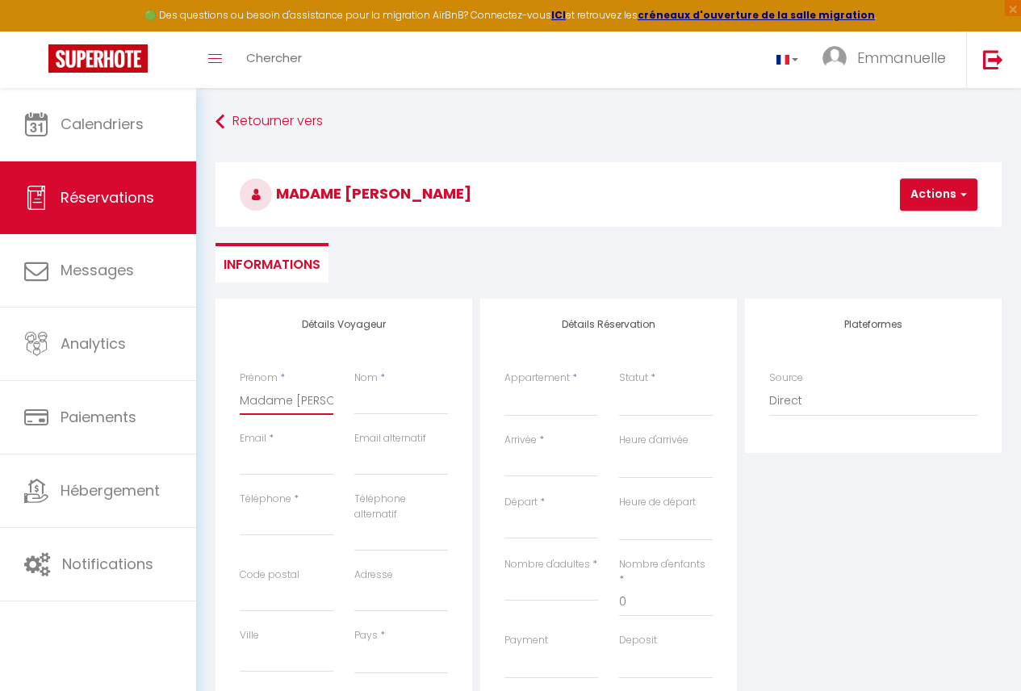
select select
checkbox input "false"
type input "Madame [PERSON_NAME]"
select select
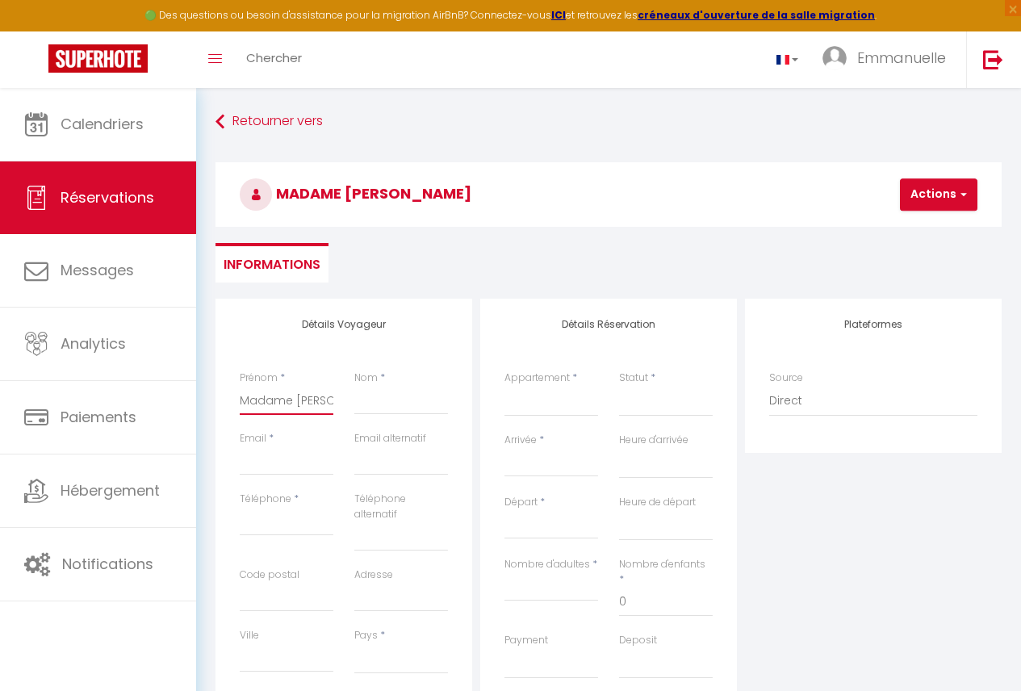
select select
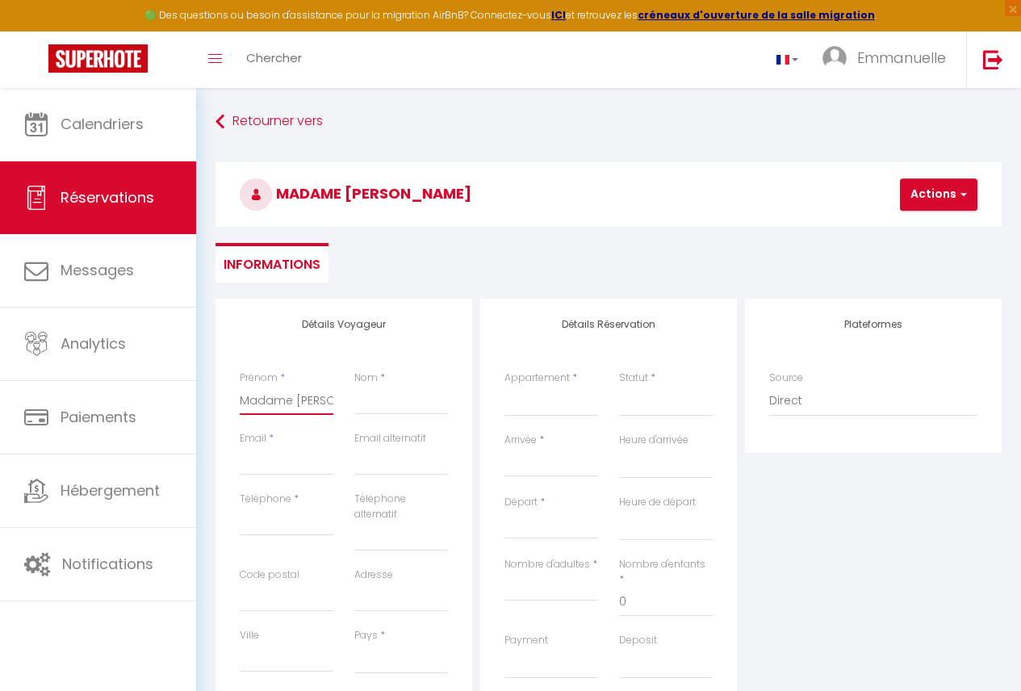
checkbox input "false"
type input "Madame [PERSON_NAME]"
select select
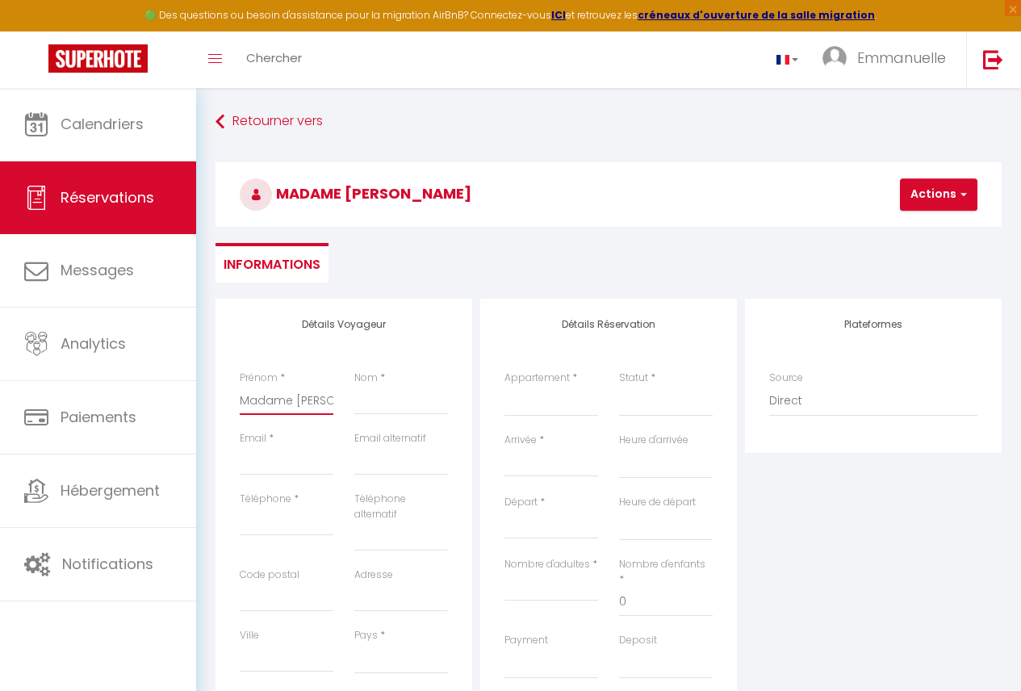
select select
click at [281, 528] on input "Téléphone" at bounding box center [287, 521] width 94 height 29
click at [373, 663] on select "[GEOGRAPHIC_DATA] [GEOGRAPHIC_DATA] [GEOGRAPHIC_DATA] [GEOGRAPHIC_DATA] [GEOGRA…" at bounding box center [401, 658] width 94 height 31
click at [796, 533] on div "Plateformes Source Direct [DOMAIN_NAME] [DOMAIN_NAME] Chalet montagne Expedia G…" at bounding box center [873, 595] width 265 height 592
click at [534, 401] on select "Bonapriso Appartement 2 chambres (201) Bonapriso Appartement 1 chambre (202) Bo…" at bounding box center [551, 401] width 94 height 31
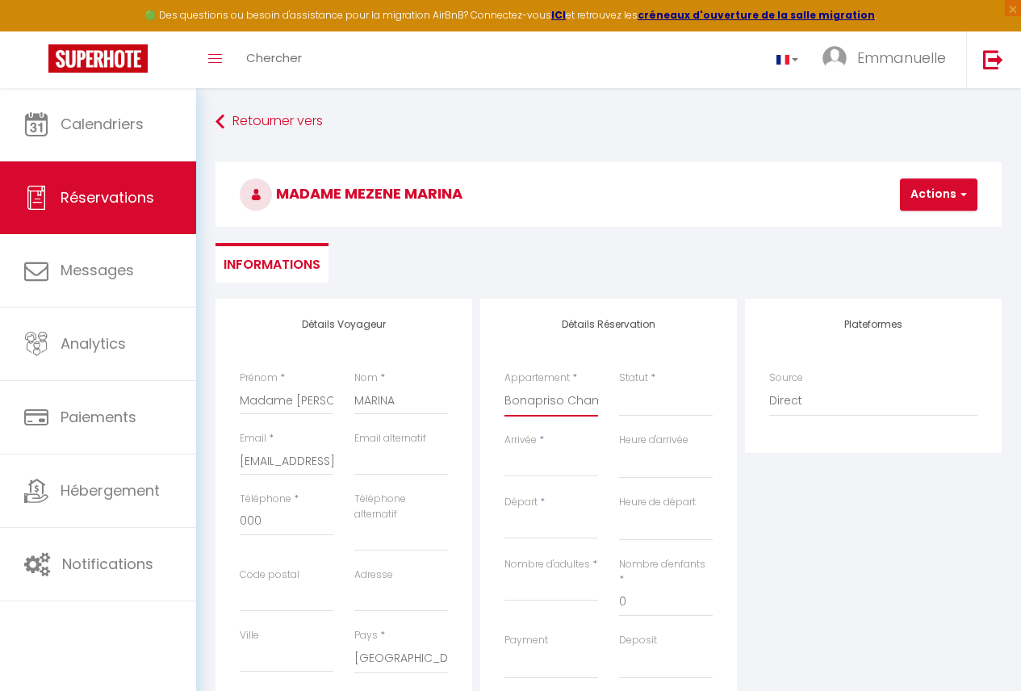
click at [504, 386] on select "Bonapriso Appartement 2 chambres (201) Bonapriso Appartement 1 chambre (202) Bo…" at bounding box center [551, 401] width 94 height 31
click at [654, 407] on select "Confirmé Non Confirmé [PERSON_NAME] par le voyageur No Show Request" at bounding box center [666, 401] width 94 height 31
click at [619, 386] on select "Confirmé Non Confirmé [PERSON_NAME] par le voyageur No Show Request" at bounding box center [666, 401] width 94 height 31
click at [573, 464] on input "Arrivée" at bounding box center [551, 464] width 94 height 21
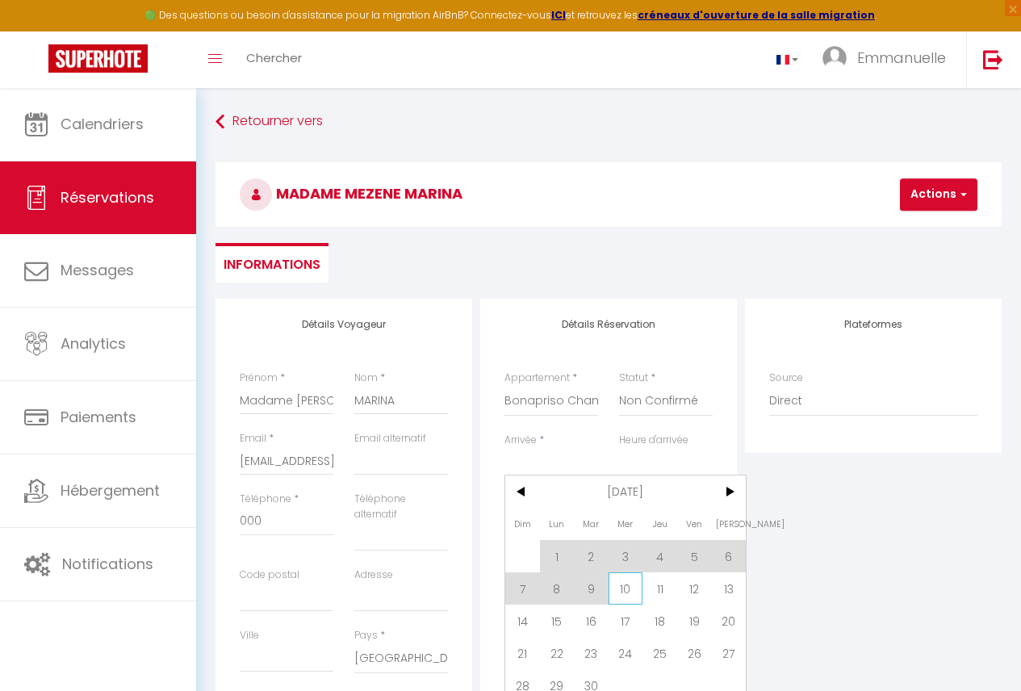
click at [628, 591] on span "10" at bounding box center [625, 588] width 35 height 32
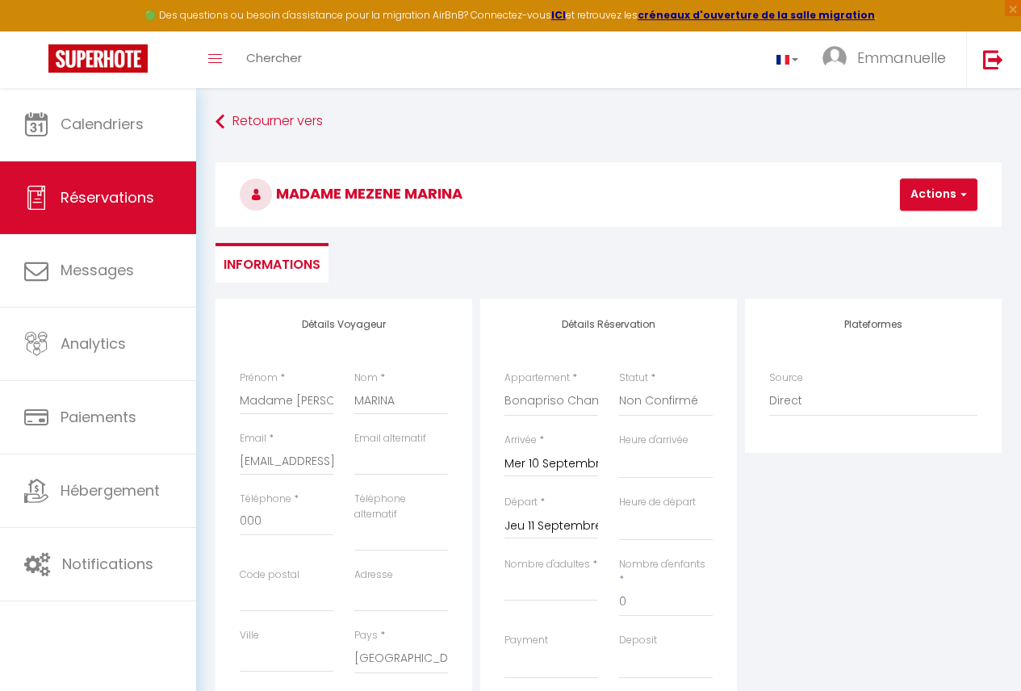
click at [538, 525] on input "Jeu 11 Septembre 2025" at bounding box center [551, 526] width 94 height 21
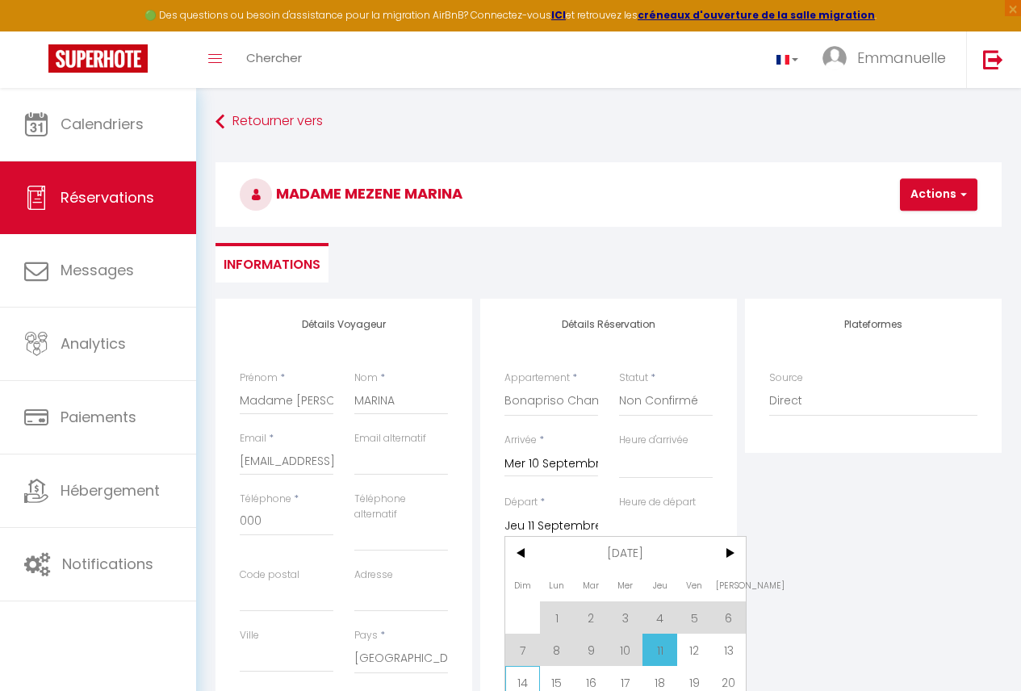
click at [524, 679] on span "14" at bounding box center [522, 682] width 35 height 32
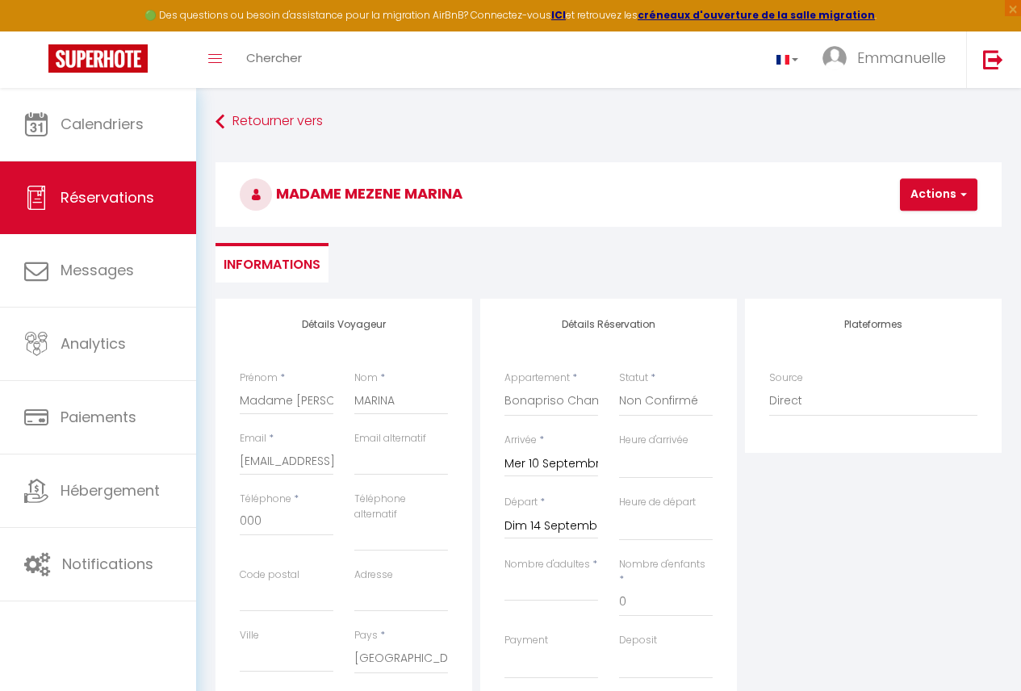
click at [548, 513] on div "Dim 14 Septembre 2025 < [DATE] > Dim Lun Mar Mer Jeu Ven Sam 1 2 3 4 5 6 7 8 9 …" at bounding box center [551, 524] width 94 height 29
click at [551, 521] on input "Dim 14 Septembre 2025" at bounding box center [551, 526] width 94 height 21
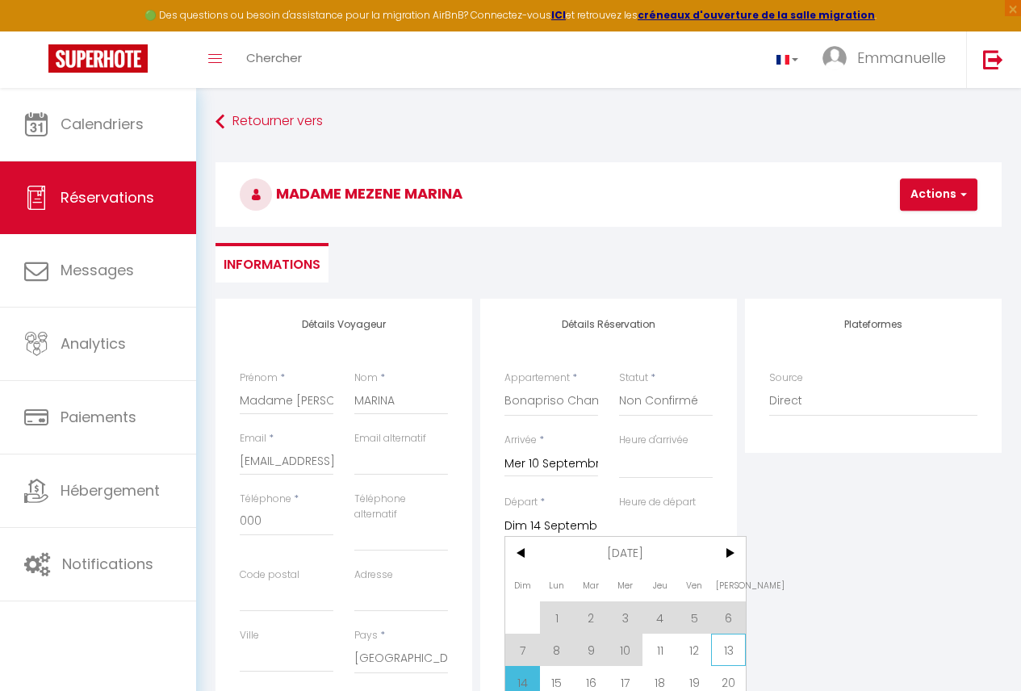
click at [725, 651] on span "13" at bounding box center [728, 649] width 35 height 32
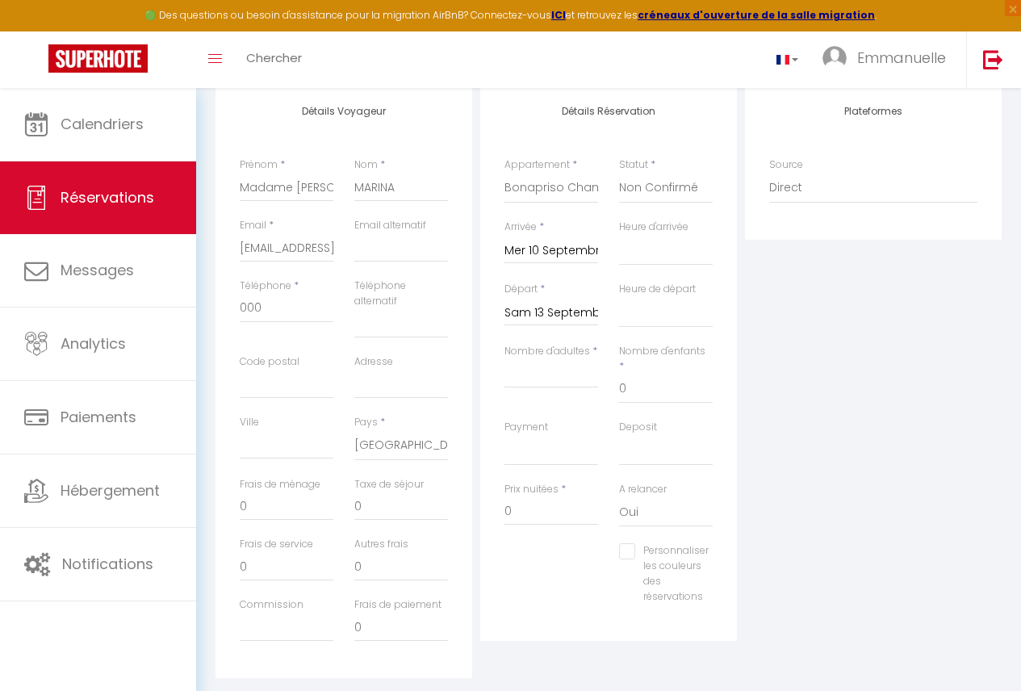
scroll to position [249, 0]
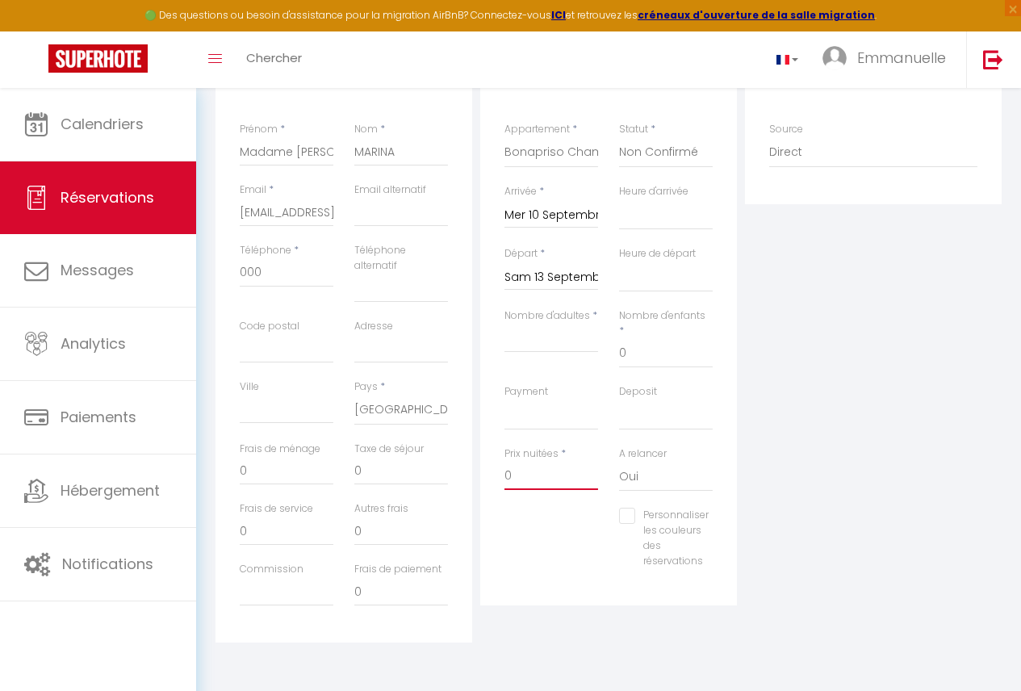
click at [535, 462] on input "0" at bounding box center [551, 475] width 94 height 29
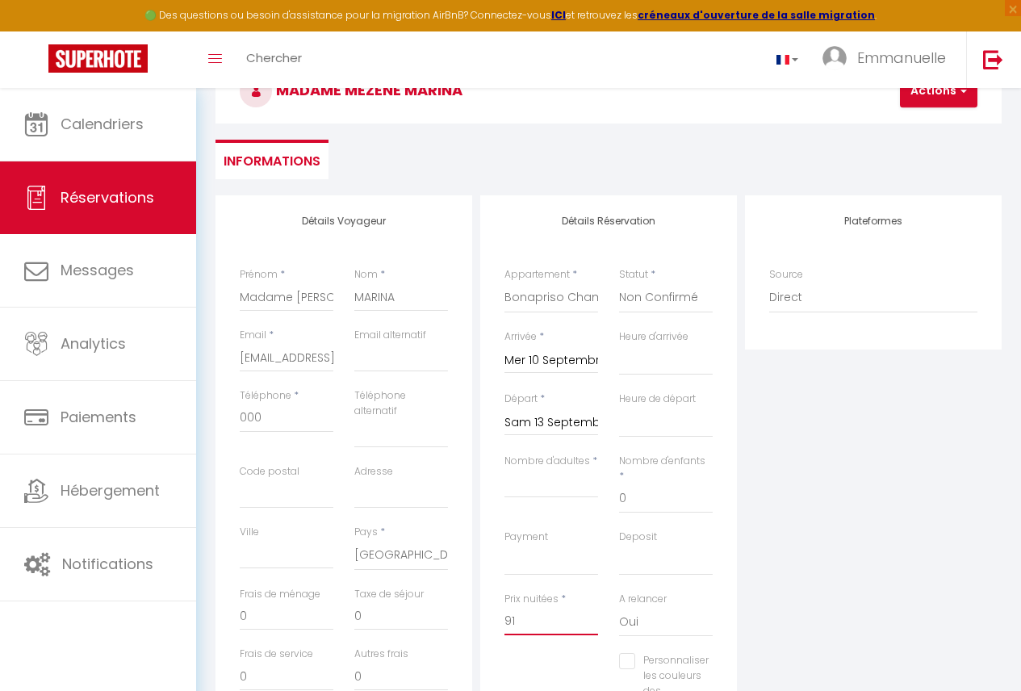
scroll to position [76, 0]
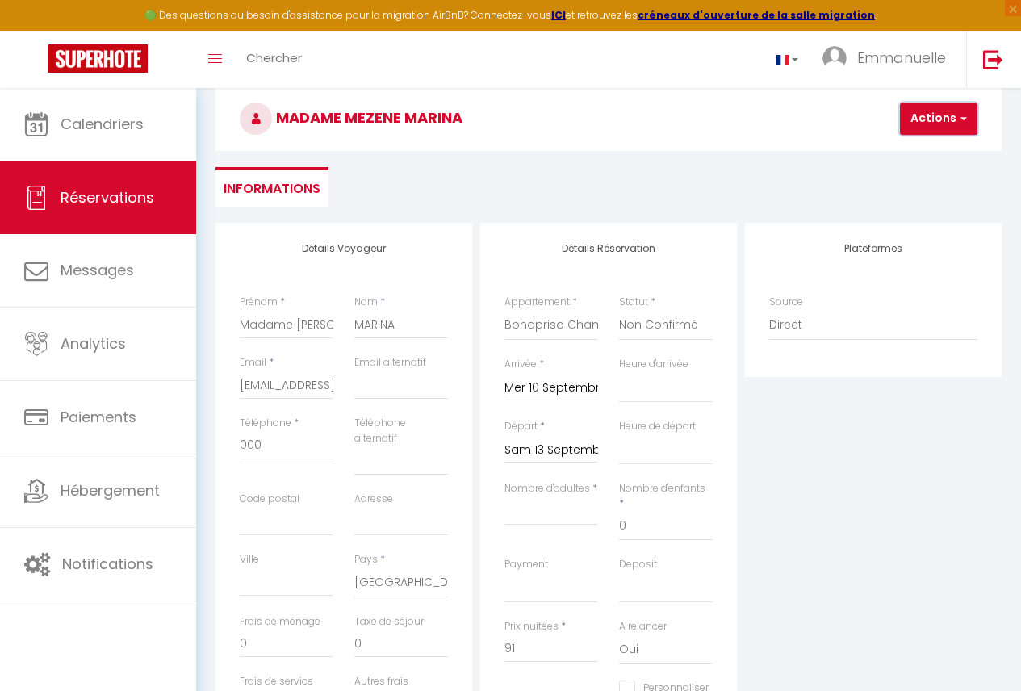
click at [947, 120] on button "Actions" at bounding box center [938, 118] width 77 height 32
click at [929, 156] on link "Enregistrer" at bounding box center [952, 154] width 128 height 21
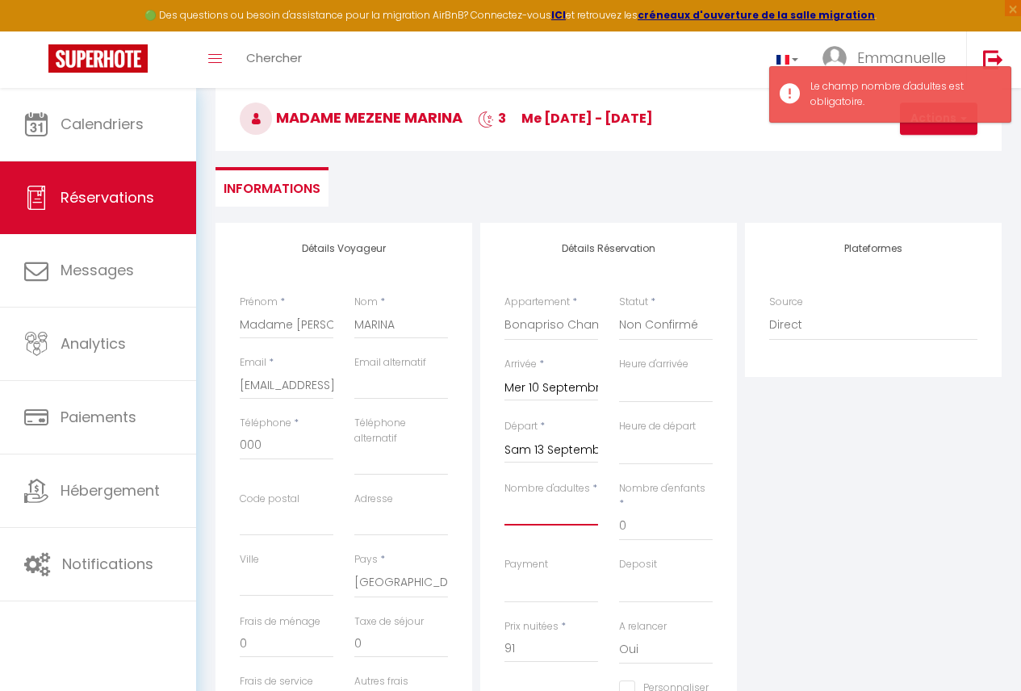
click at [554, 504] on input "Nombre d'adultes" at bounding box center [551, 510] width 94 height 29
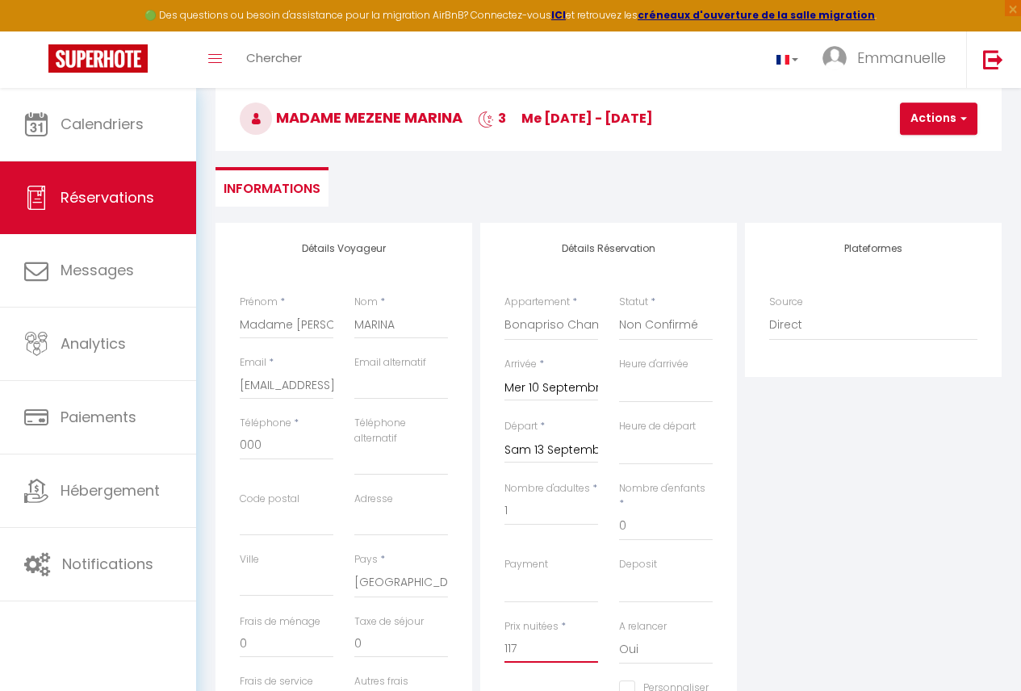
click at [523, 638] on input "117" at bounding box center [551, 647] width 94 height 29
click at [933, 114] on button "Actions" at bounding box center [938, 118] width 77 height 32
click at [926, 151] on link "Enregistrer" at bounding box center [952, 154] width 128 height 21
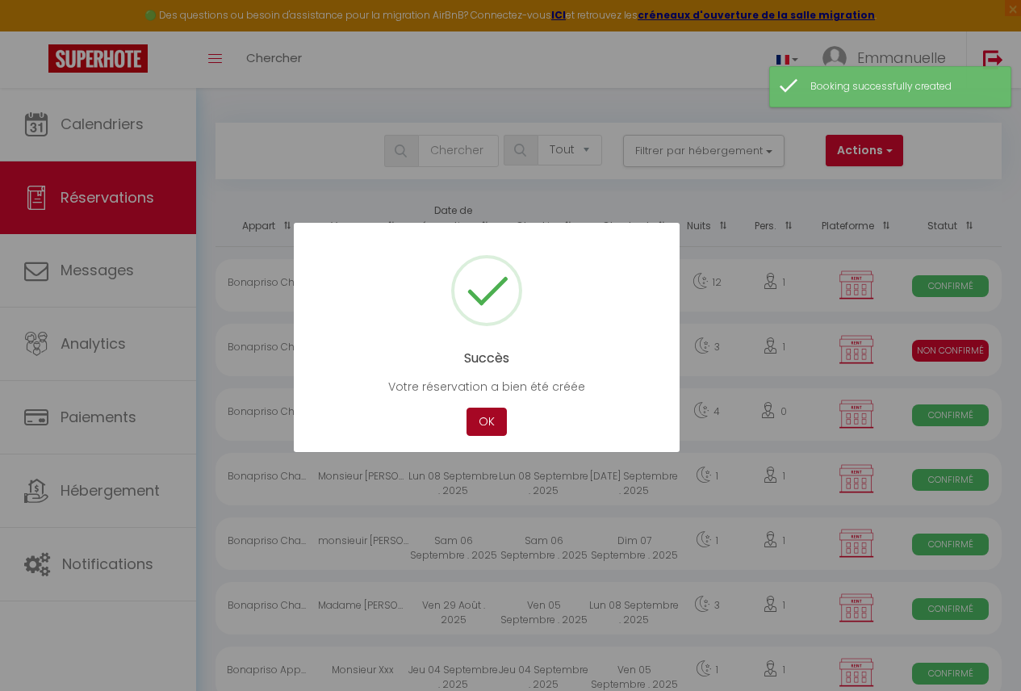
click at [491, 426] on button "OK" at bounding box center [486, 422] width 40 height 28
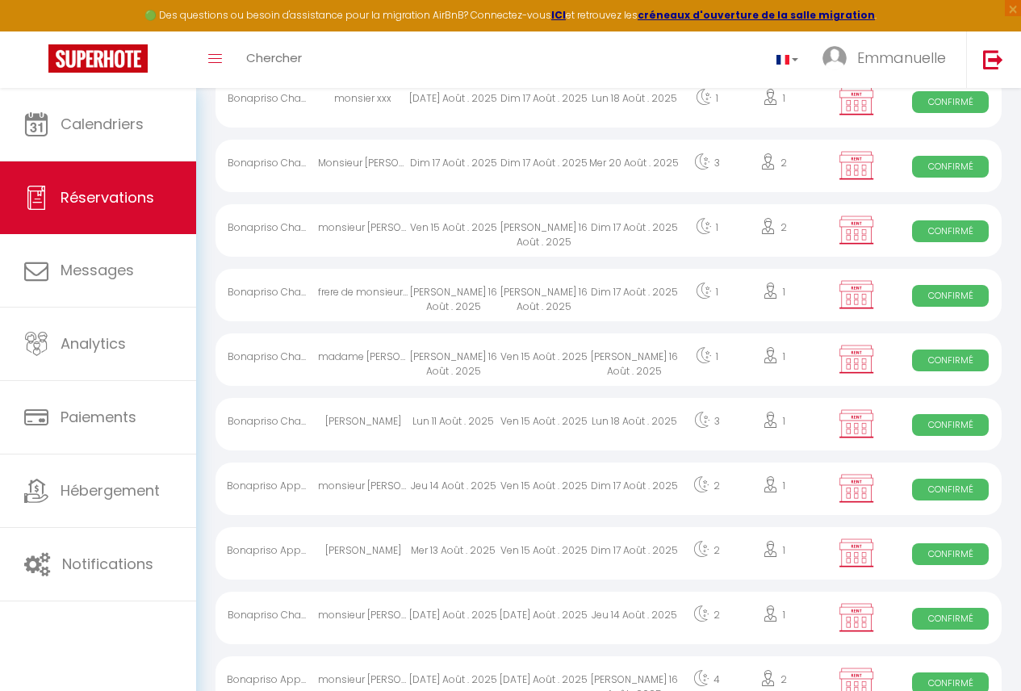
scroll to position [1787, 0]
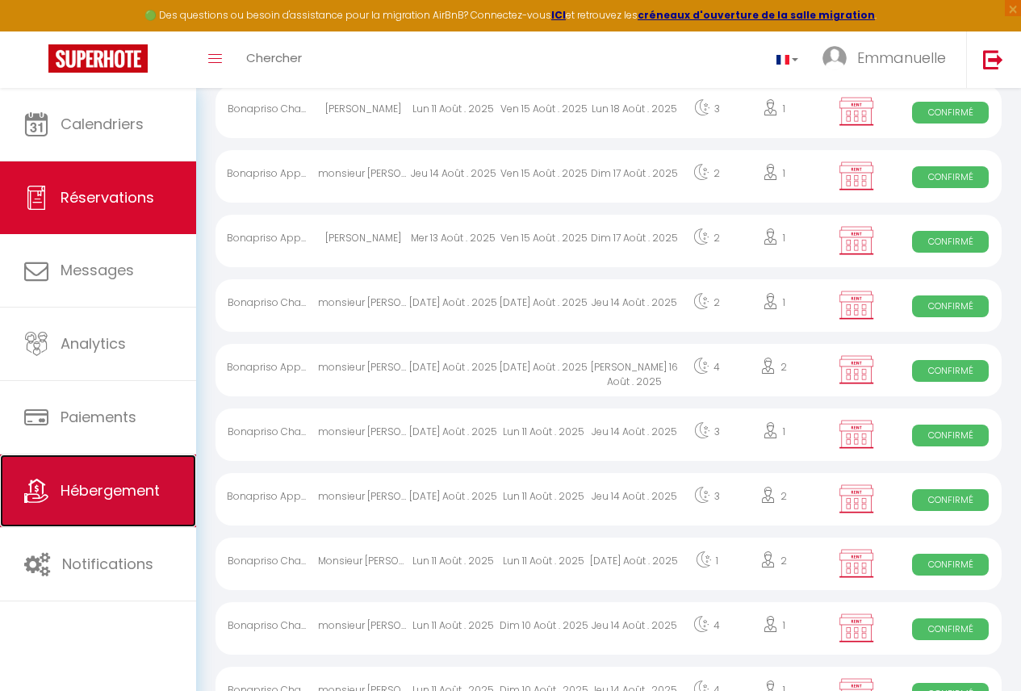
click at [76, 515] on link "Hébergement" at bounding box center [98, 490] width 196 height 73
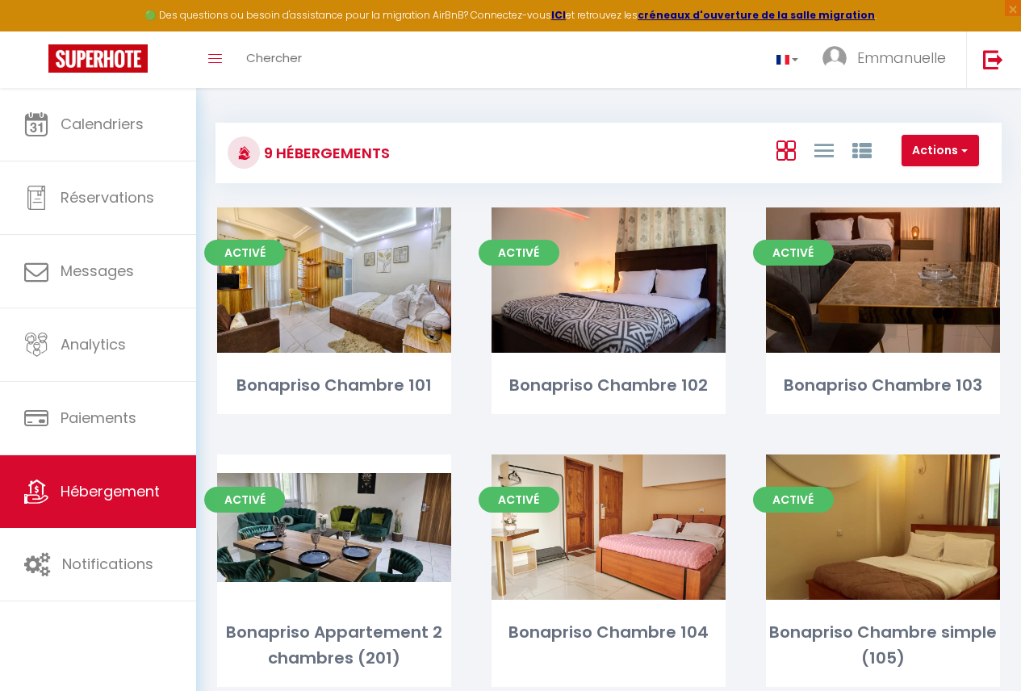
scroll to position [37, 0]
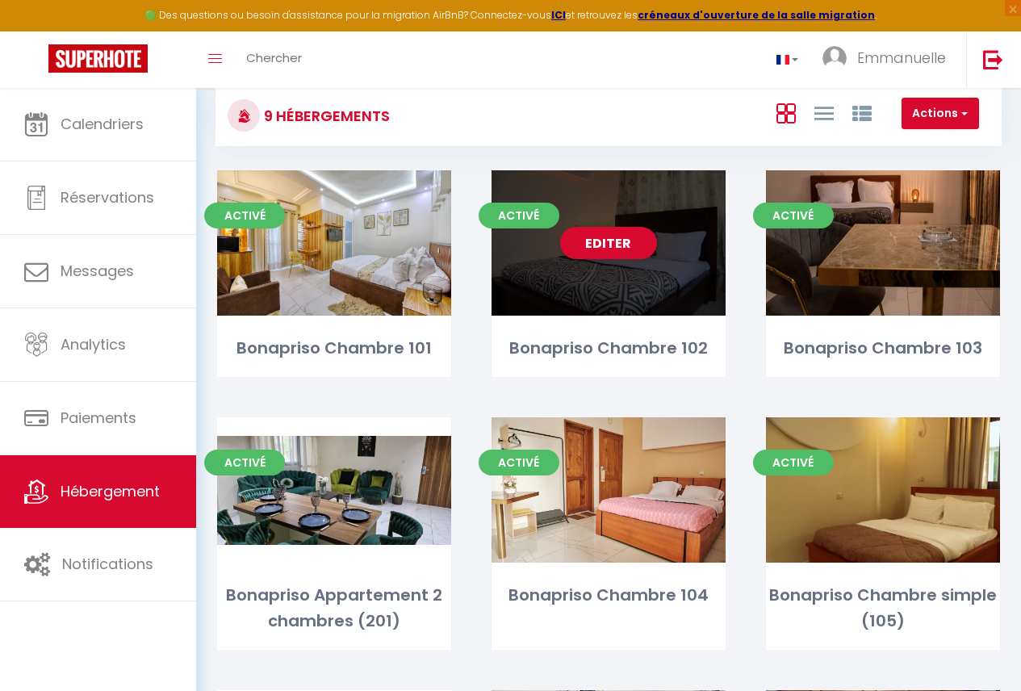
click at [611, 294] on div "Editer" at bounding box center [608, 242] width 234 height 145
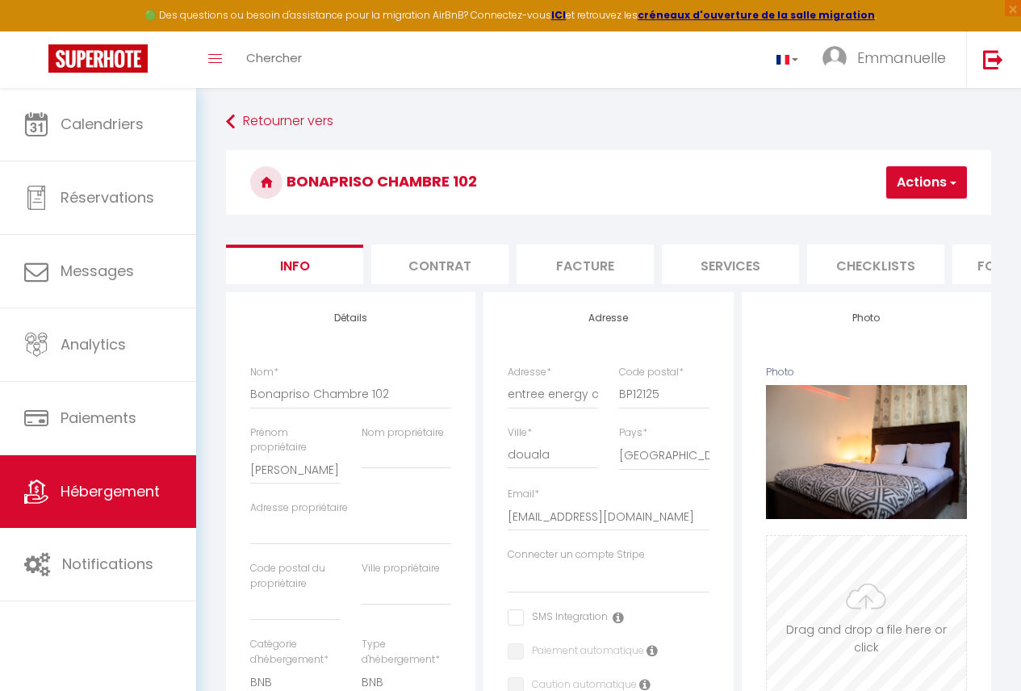
click at [859, 608] on input "Photo" at bounding box center [866, 616] width 199 height 160
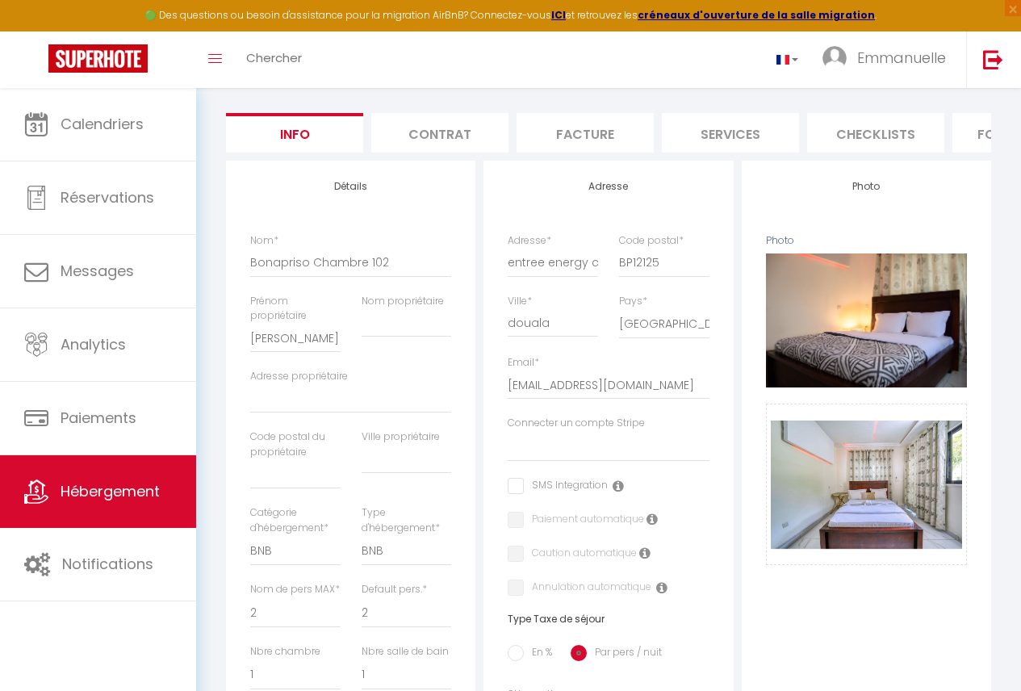
scroll to position [37, 0]
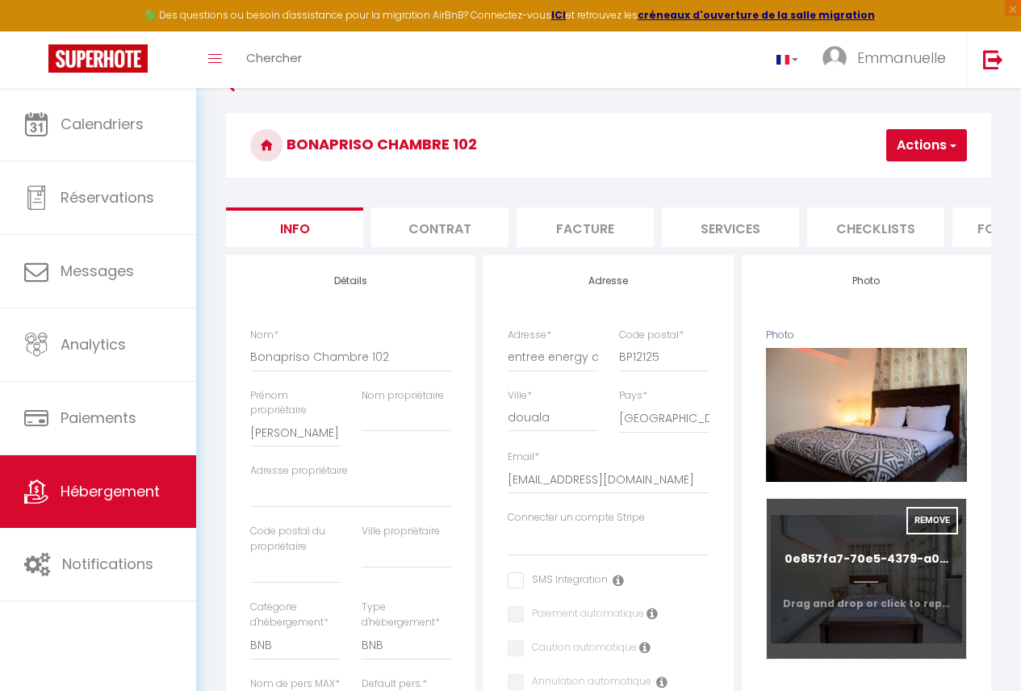
click at [863, 575] on input "Photo" at bounding box center [866, 579] width 199 height 160
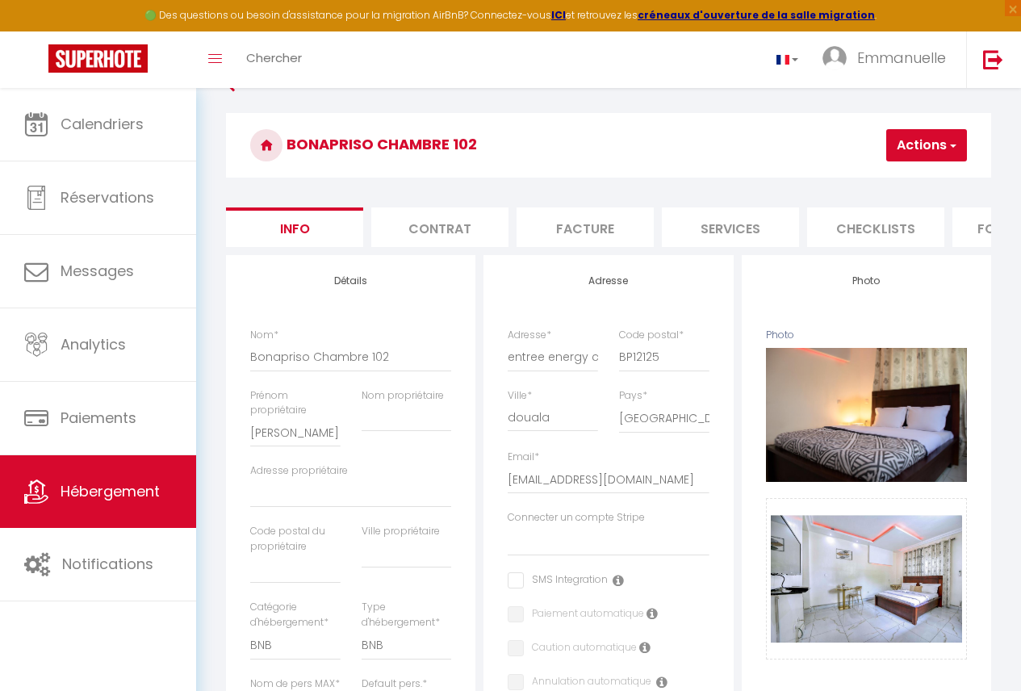
click at [919, 153] on button "Actions" at bounding box center [926, 145] width 81 height 32
click at [852, 182] on input "Enregistrer" at bounding box center [839, 181] width 60 height 16
click at [827, 174] on input "Enregistrer" at bounding box center [839, 181] width 60 height 16
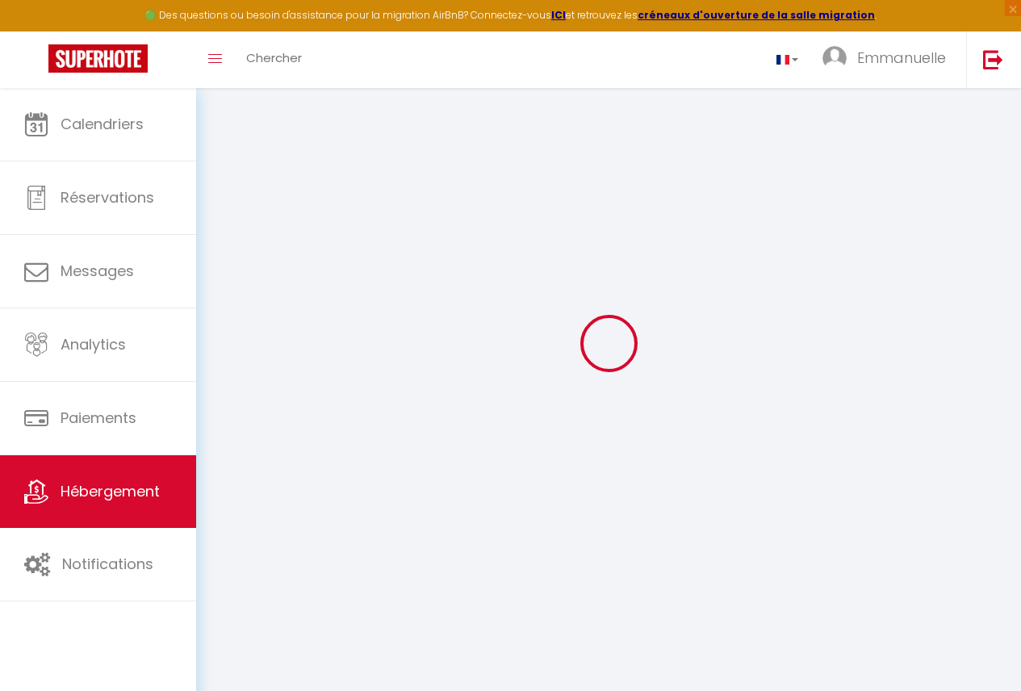
click at [829, 179] on div at bounding box center [608, 343] width 786 height 546
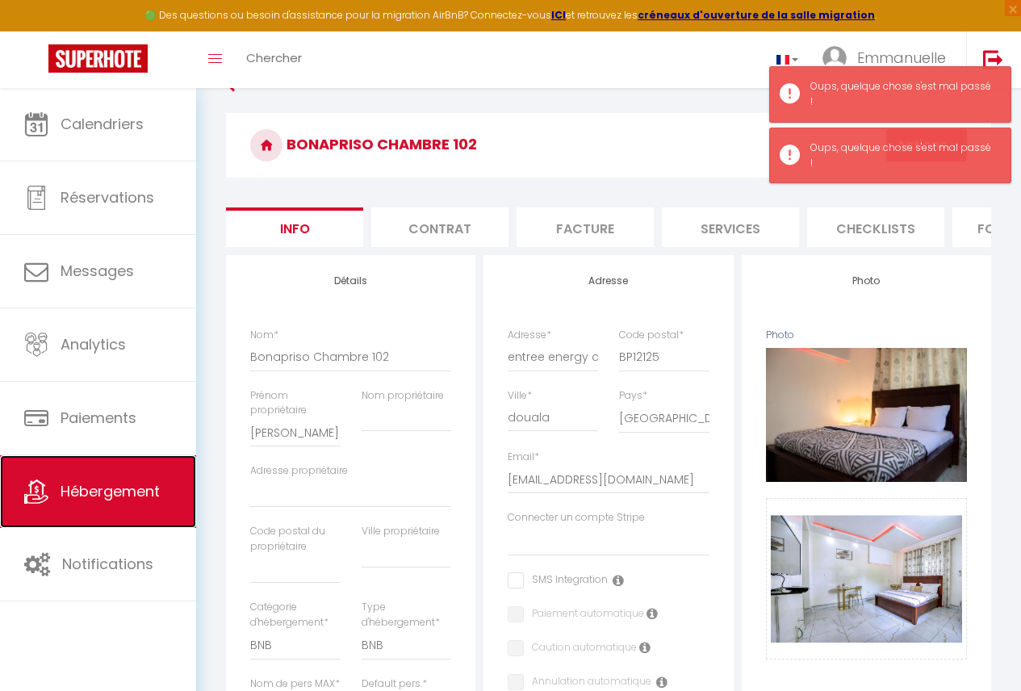
click at [173, 491] on link "Hébergement" at bounding box center [98, 491] width 196 height 73
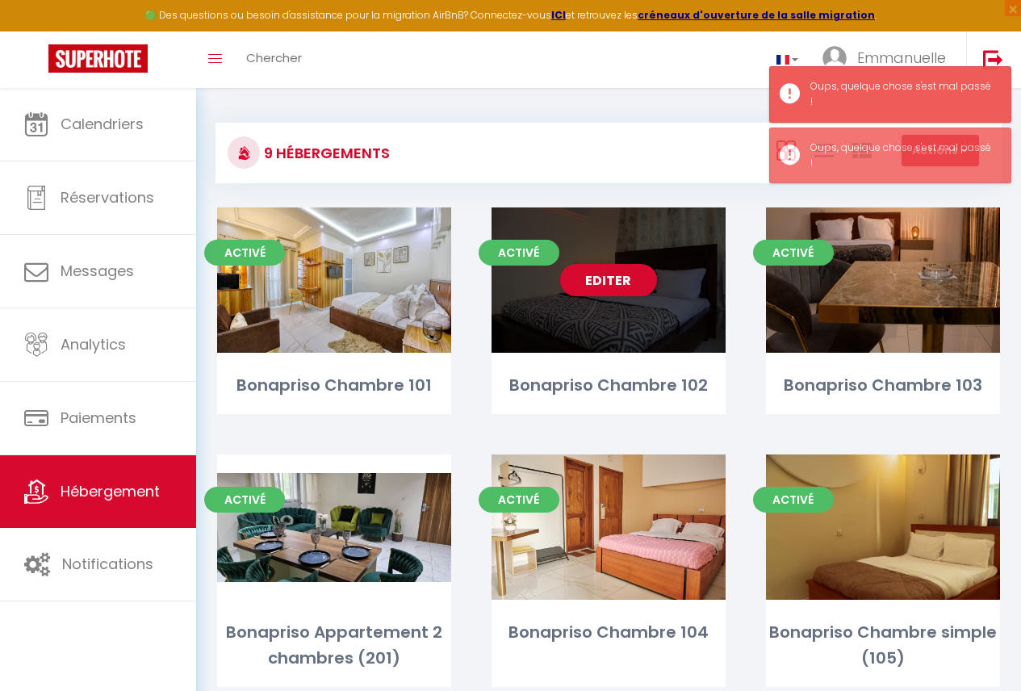
click at [565, 311] on div "Editer" at bounding box center [608, 279] width 234 height 145
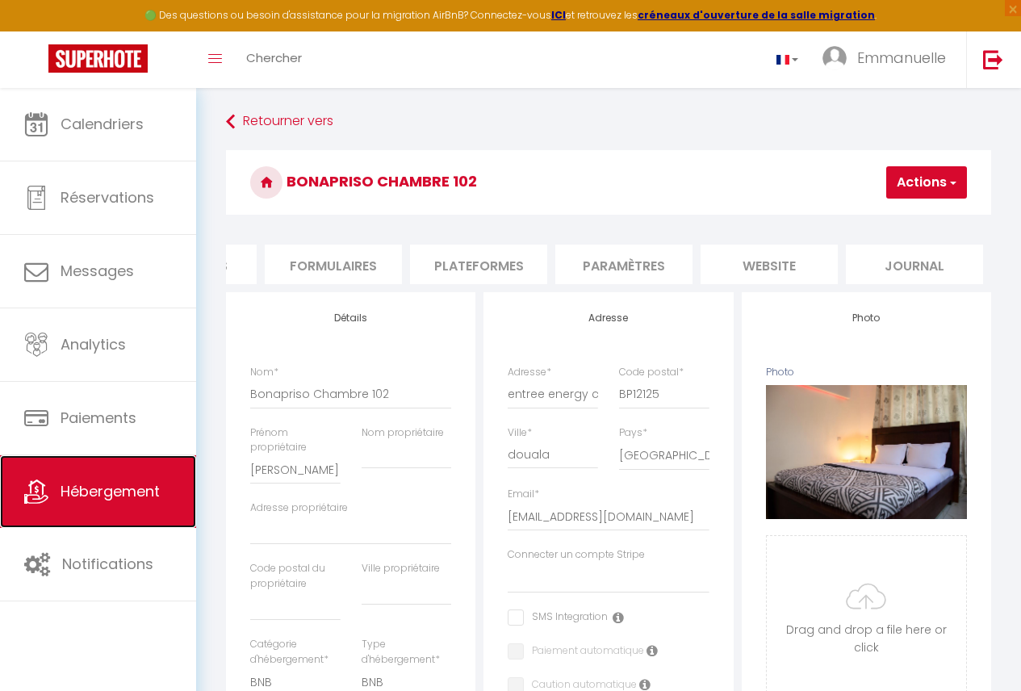
click at [145, 494] on span "Hébergement" at bounding box center [110, 491] width 99 height 20
